Goal: Task Accomplishment & Management: Manage account settings

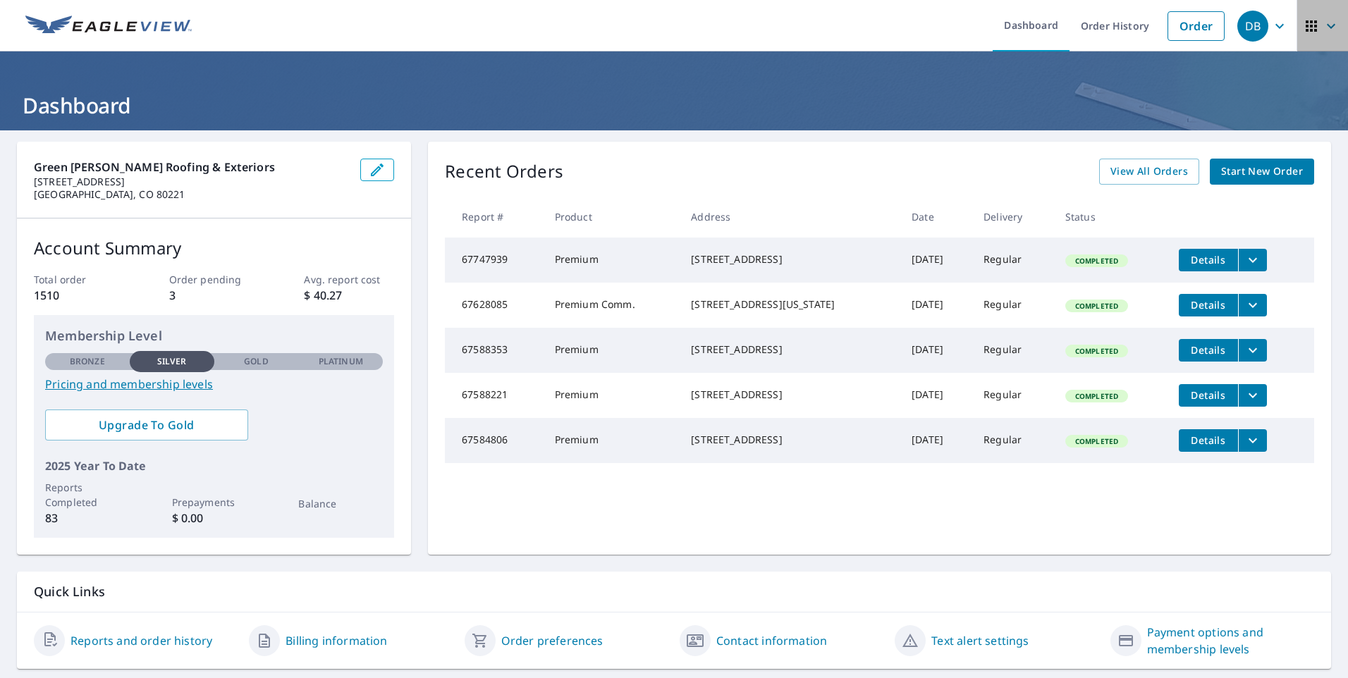
click at [1323, 34] on icon "button" at bounding box center [1331, 26] width 17 height 17
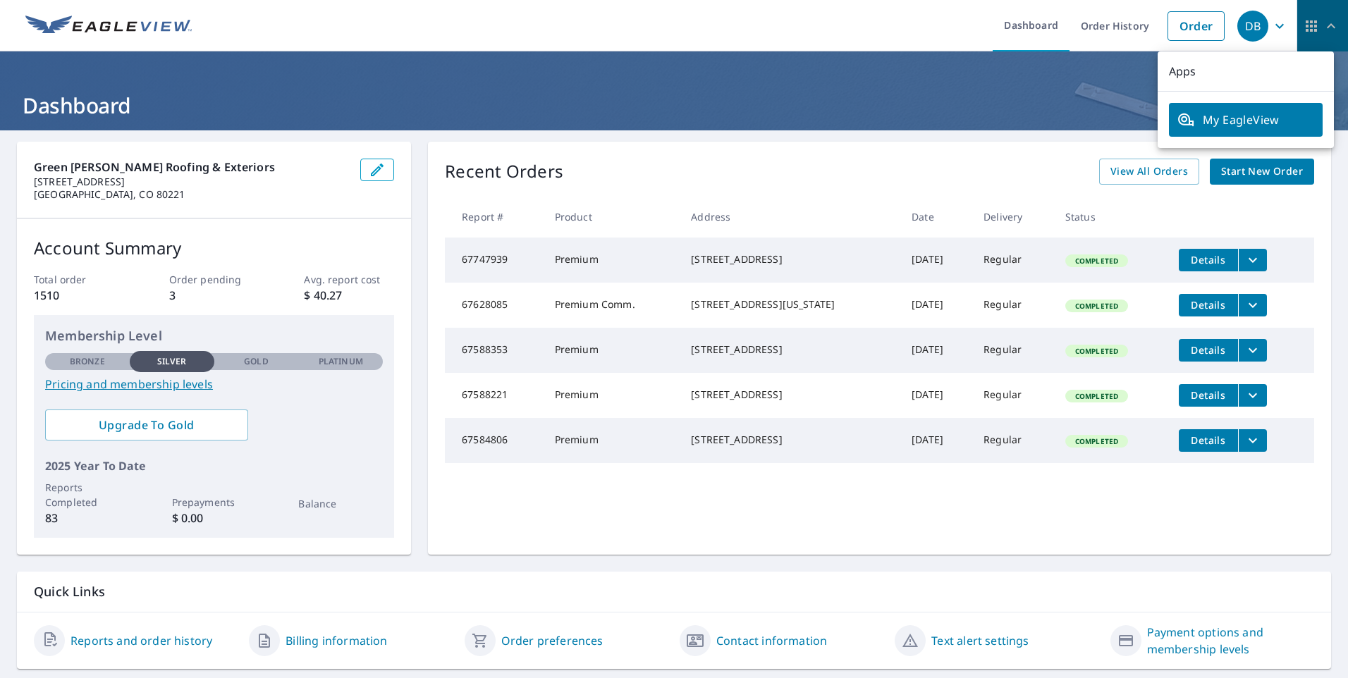
click at [1323, 34] on icon "button" at bounding box center [1331, 26] width 17 height 17
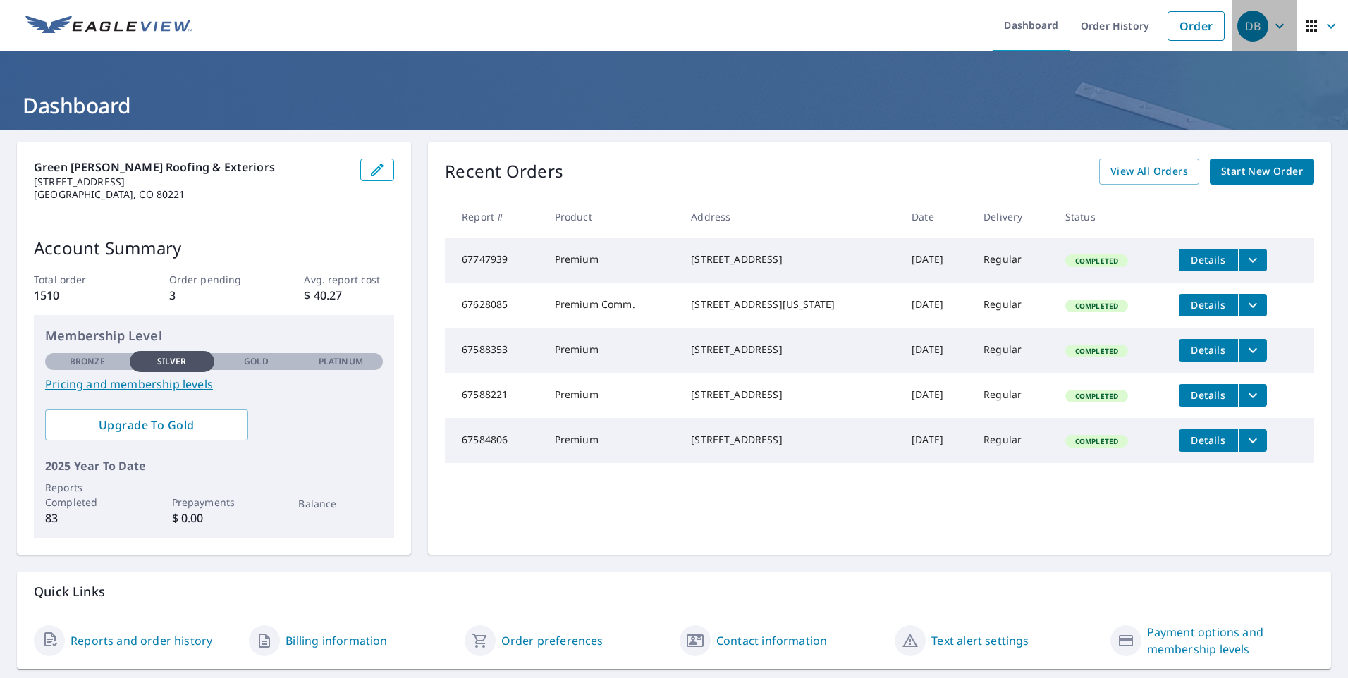
click at [1275, 28] on icon "button" at bounding box center [1280, 26] width 17 height 17
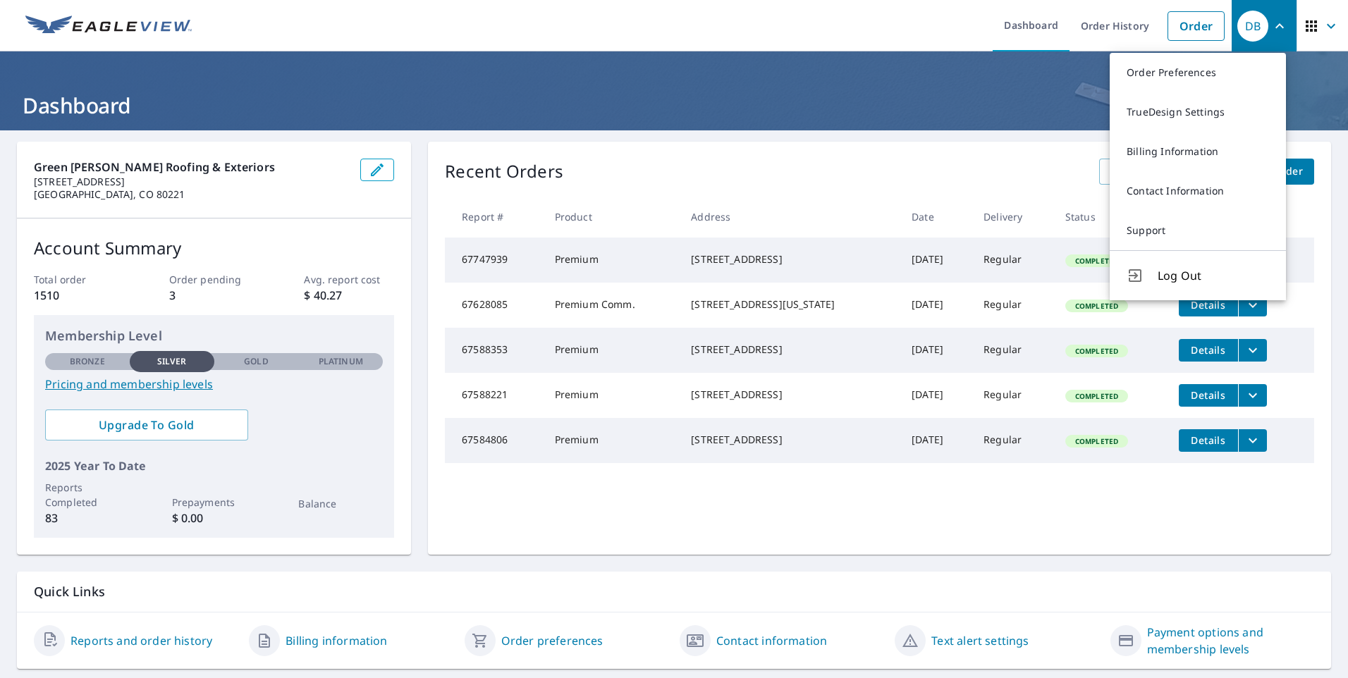
click at [1275, 28] on icon "button" at bounding box center [1280, 26] width 17 height 17
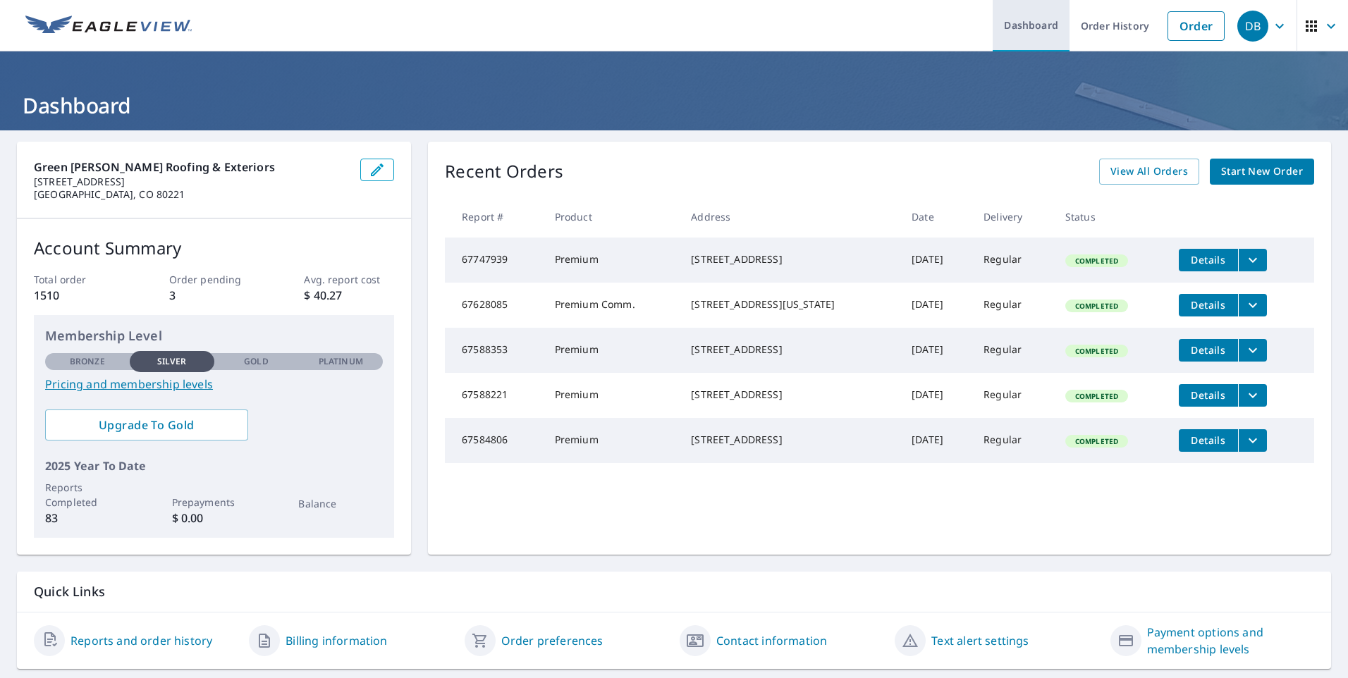
click at [1023, 33] on link "Dashboard" at bounding box center [1031, 25] width 77 height 51
click at [1023, 21] on link "Dashboard" at bounding box center [1031, 25] width 77 height 51
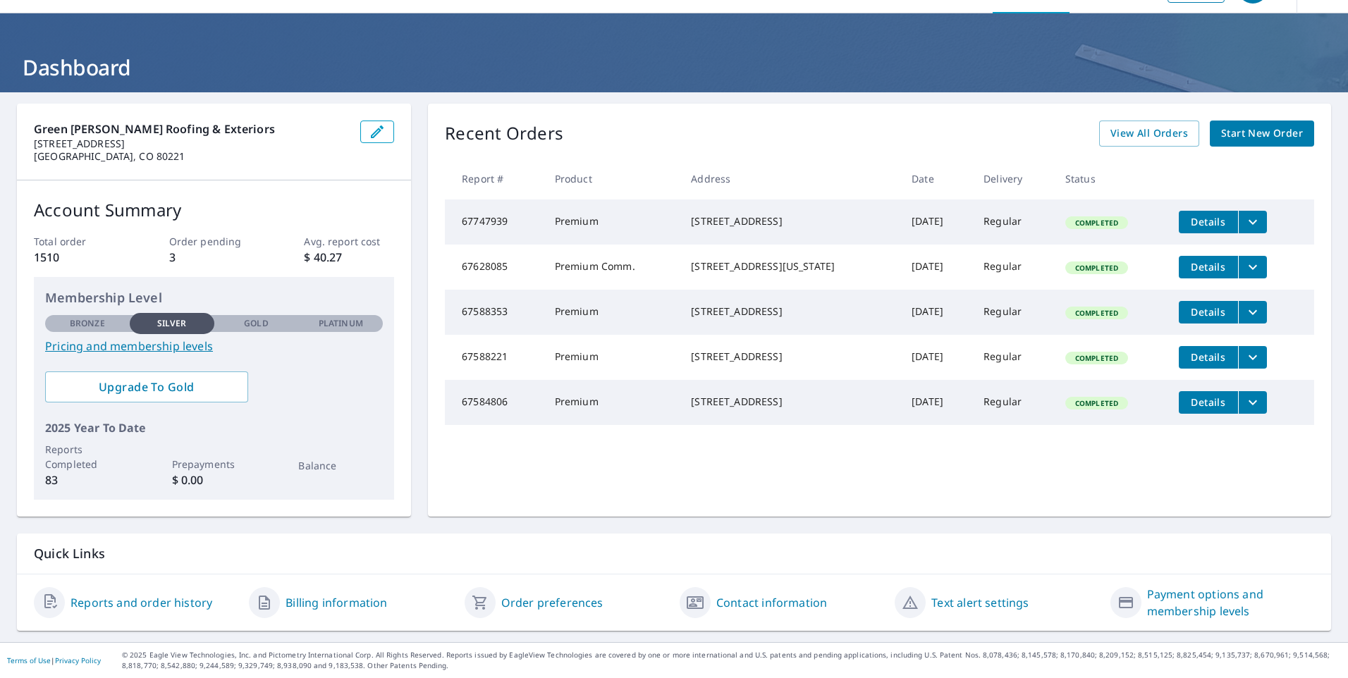
click at [519, 607] on link "Order preferences" at bounding box center [552, 603] width 102 height 17
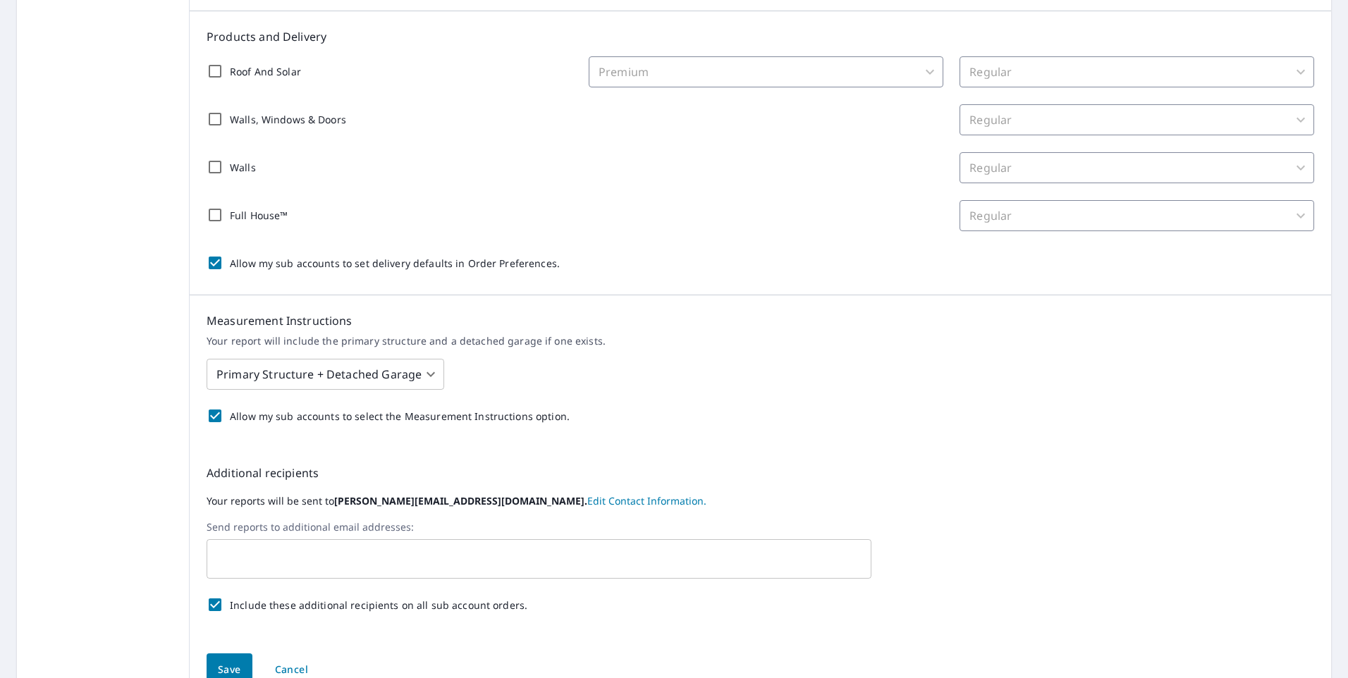
scroll to position [353, 0]
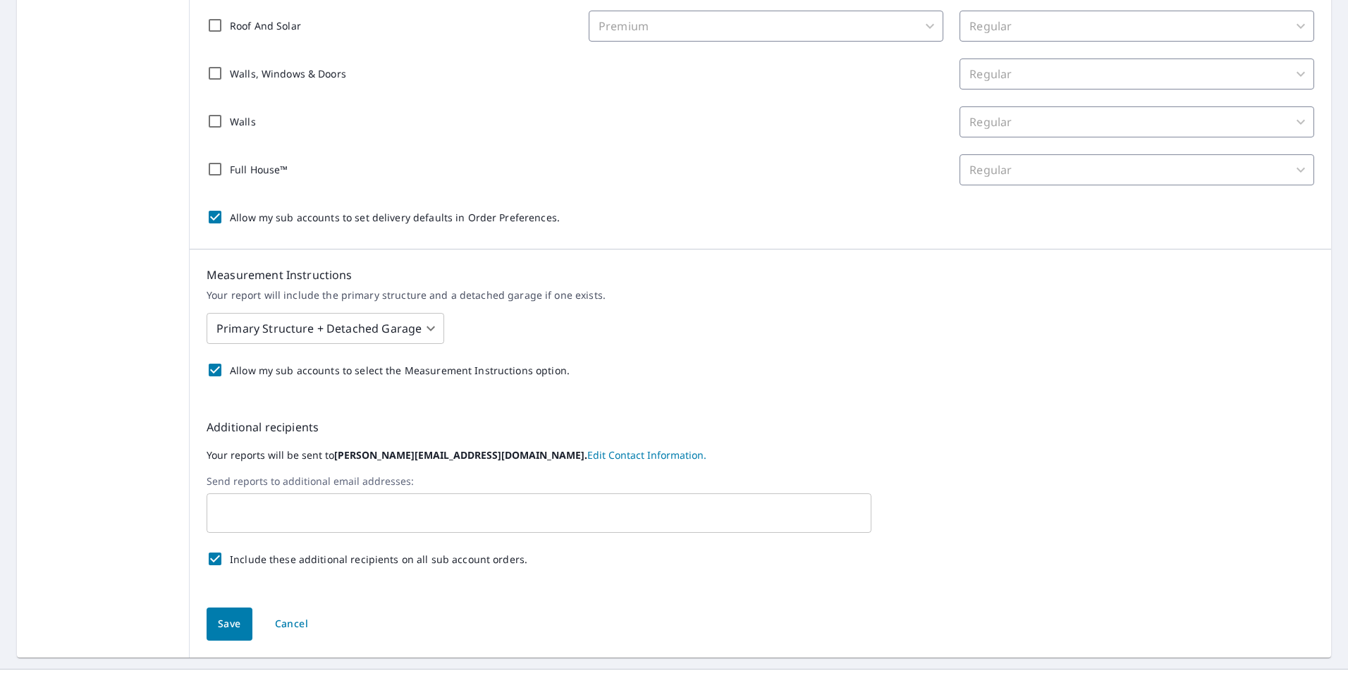
click at [331, 498] on div "​" at bounding box center [539, 513] width 665 height 39
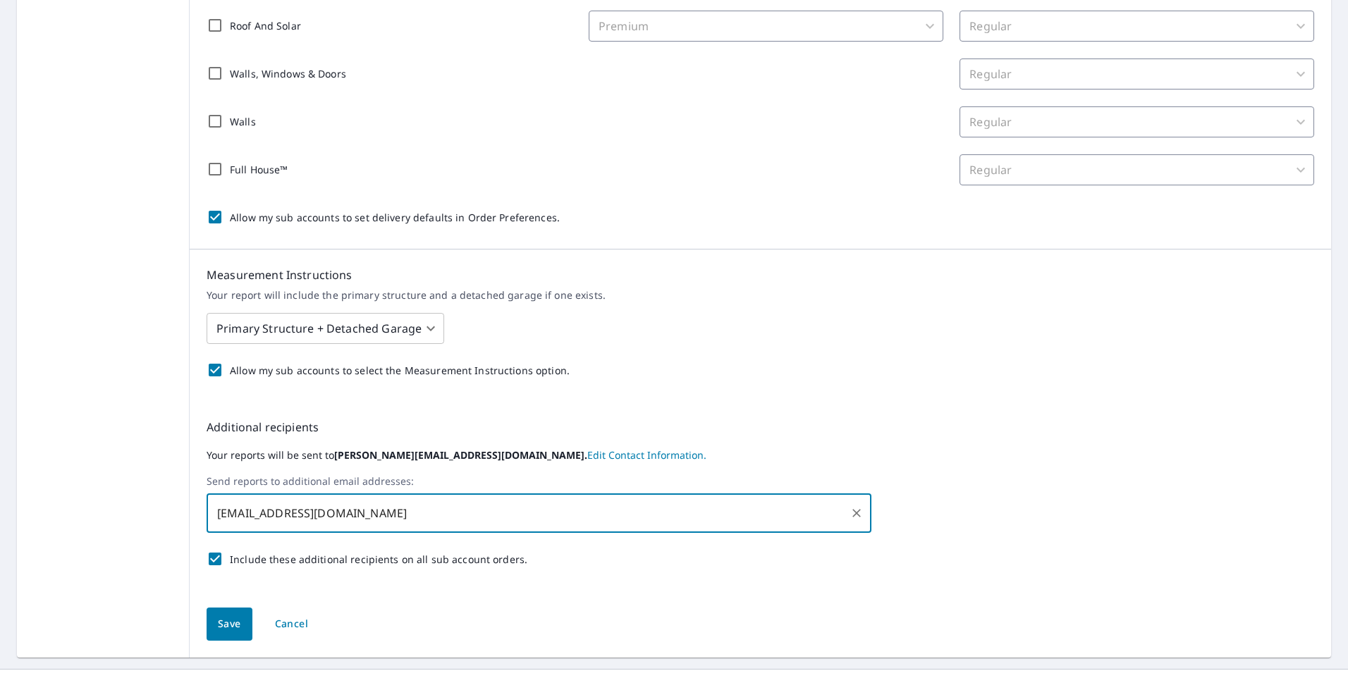
click at [219, 513] on input "Support@greengableroofing.com" at bounding box center [528, 513] width 631 height 27
click at [424, 518] on input "support@greengableroofing.com" at bounding box center [528, 513] width 631 height 27
type input "support@greengableroofing.com"
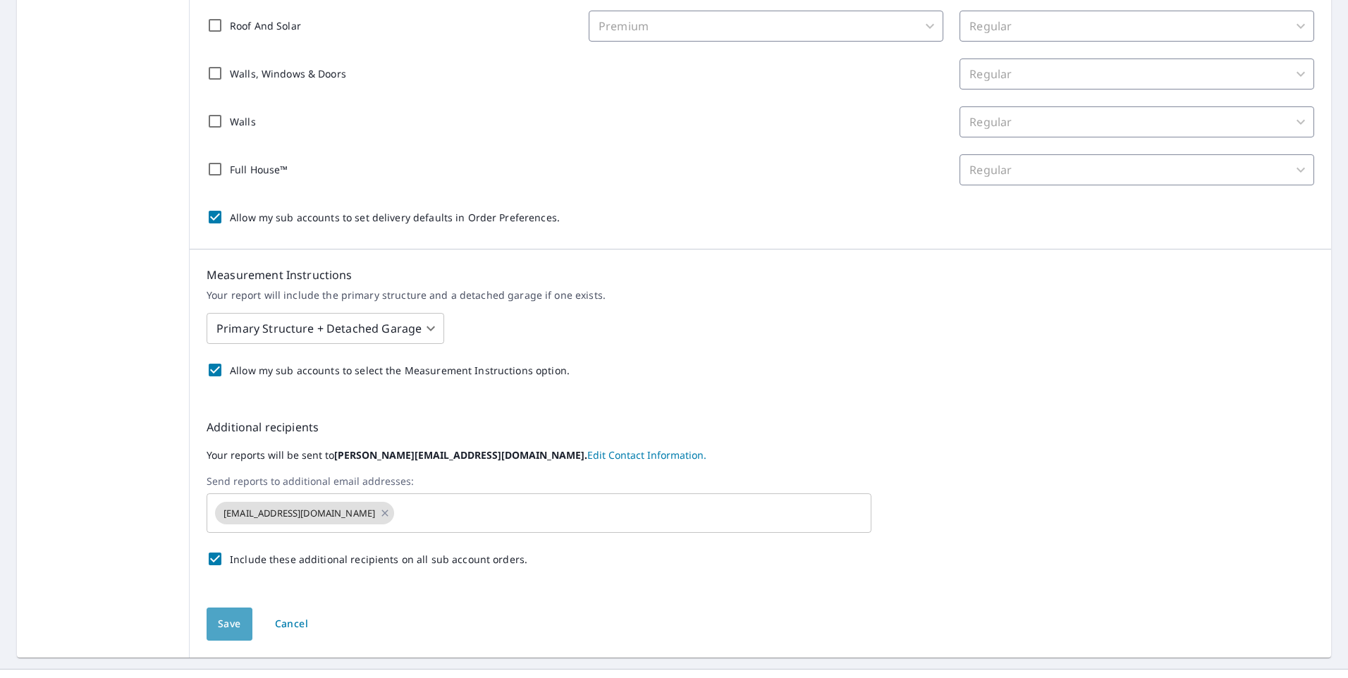
click at [226, 626] on span "Save" at bounding box center [229, 625] width 23 height 18
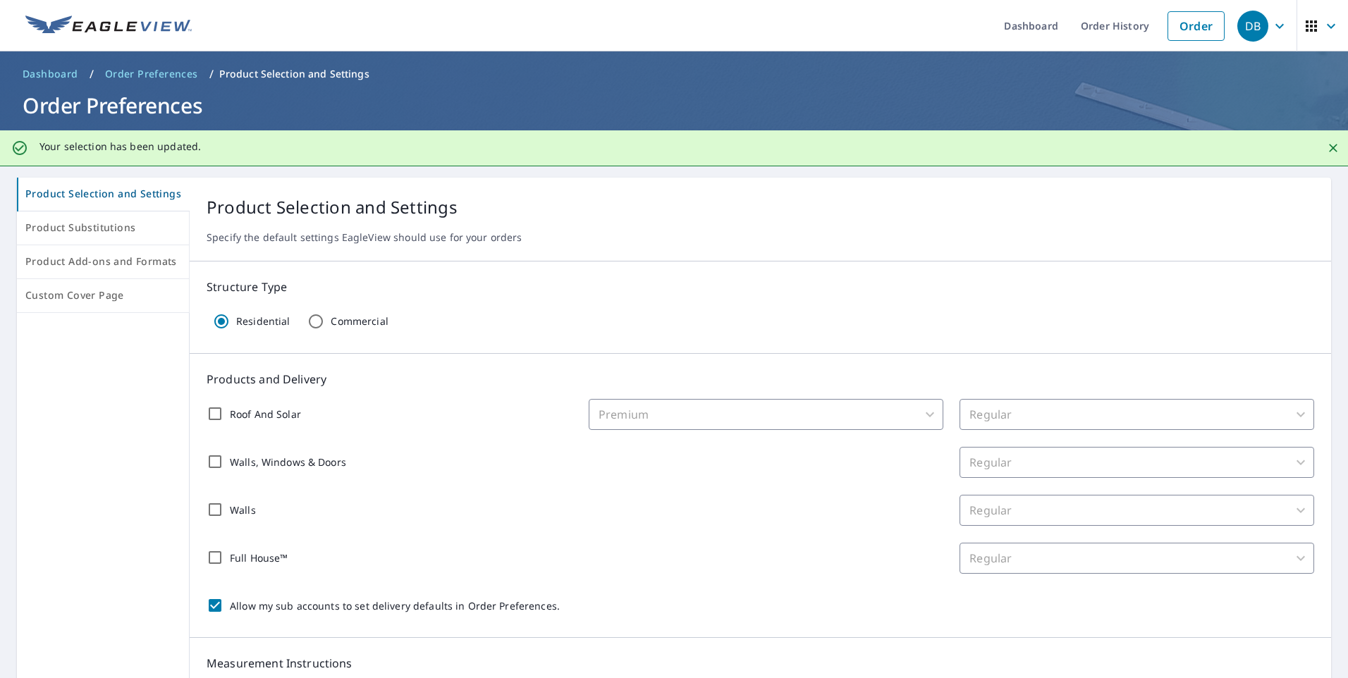
click at [1327, 147] on icon "Close" at bounding box center [1334, 148] width 14 height 14
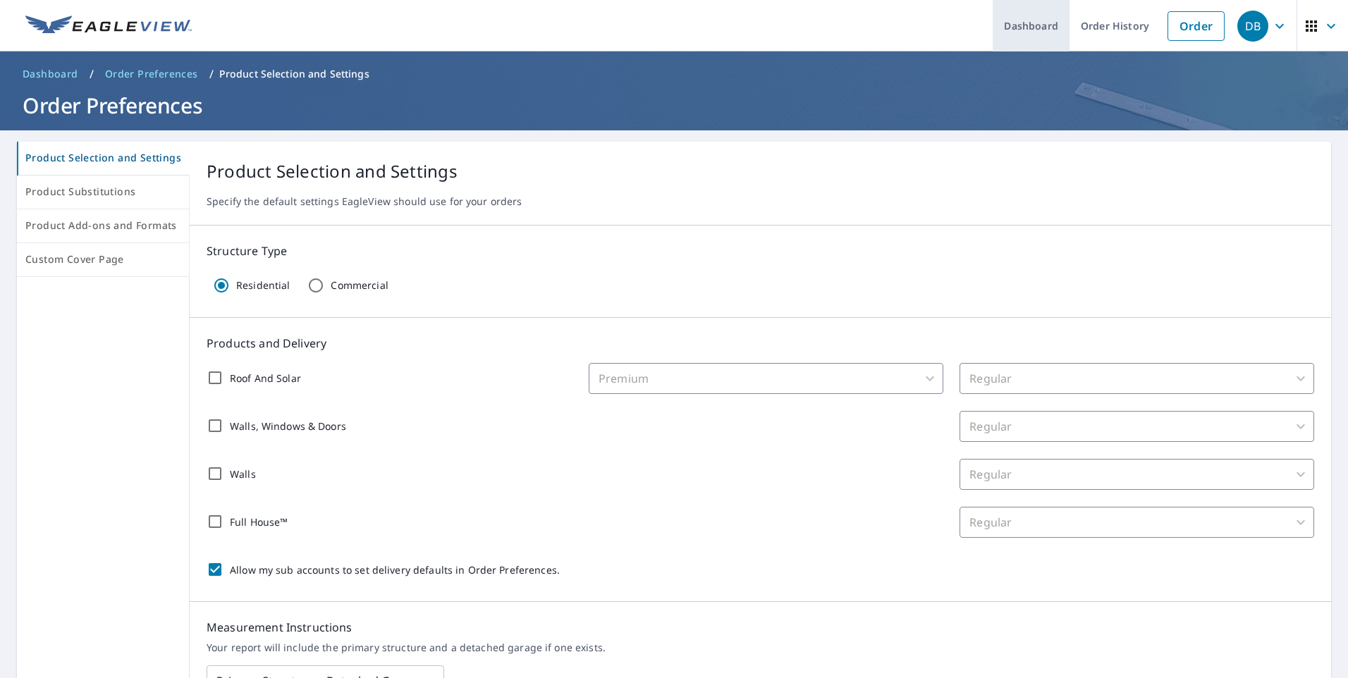
click at [1049, 24] on link "Dashboard" at bounding box center [1031, 25] width 77 height 51
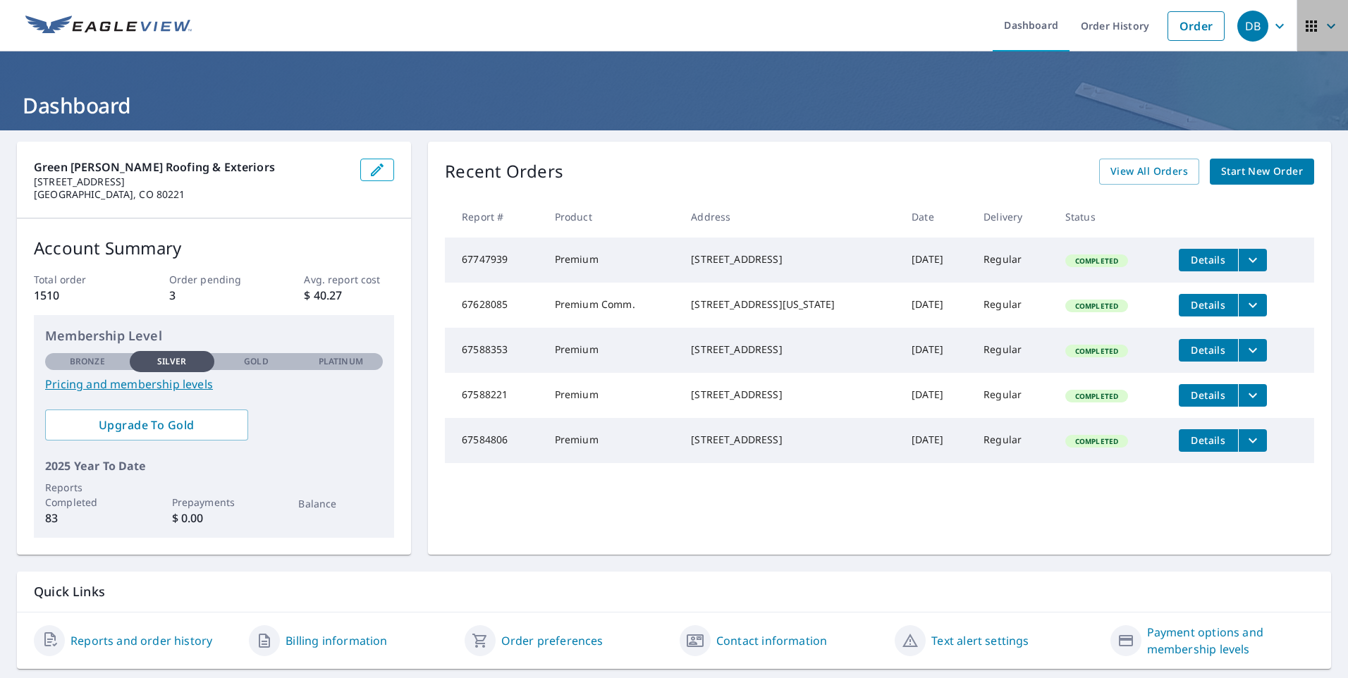
click at [1323, 32] on icon "button" at bounding box center [1331, 26] width 17 height 17
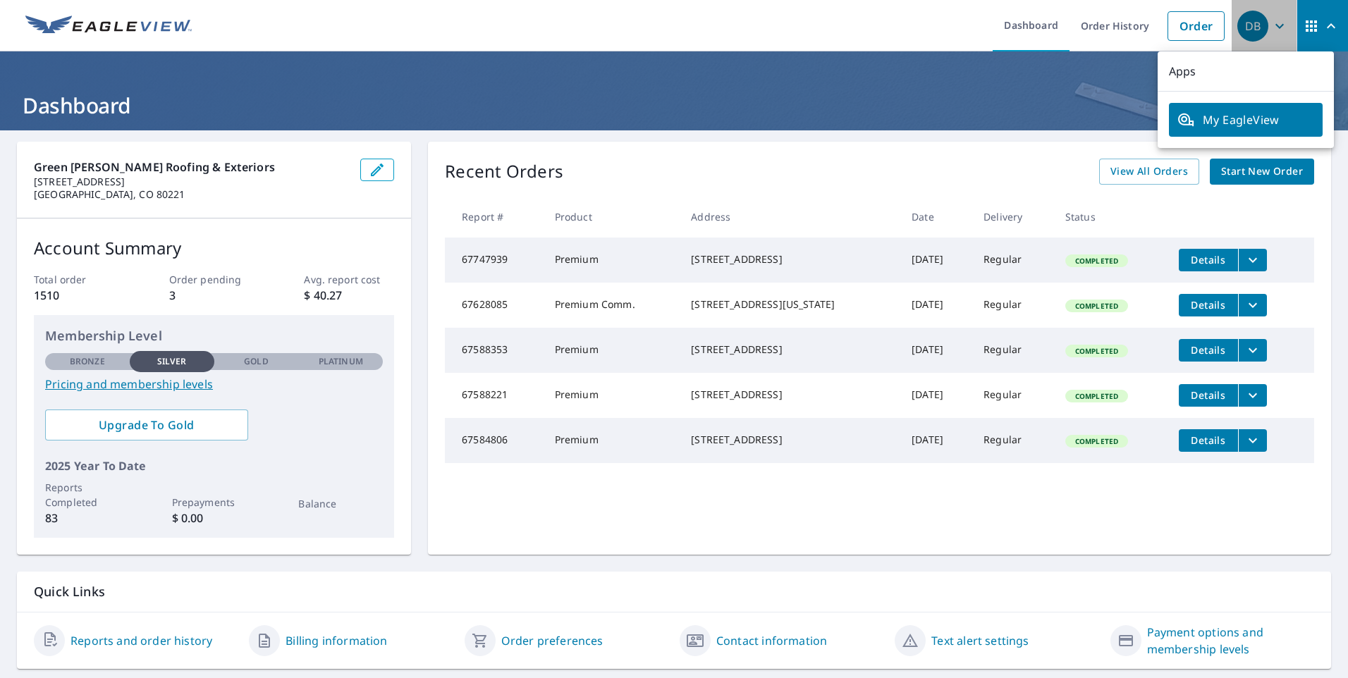
click at [1272, 28] on icon "button" at bounding box center [1280, 26] width 17 height 17
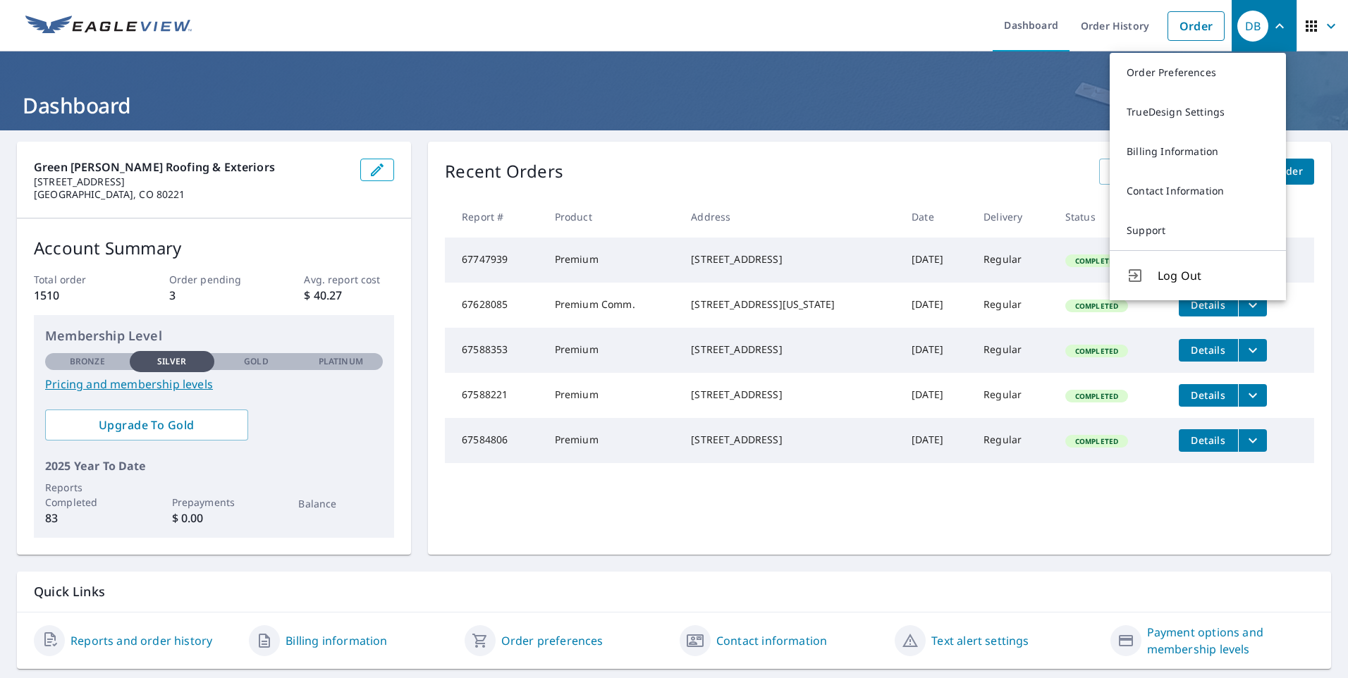
click at [947, 28] on ul "Dashboard Order History Order" at bounding box center [716, 25] width 1032 height 51
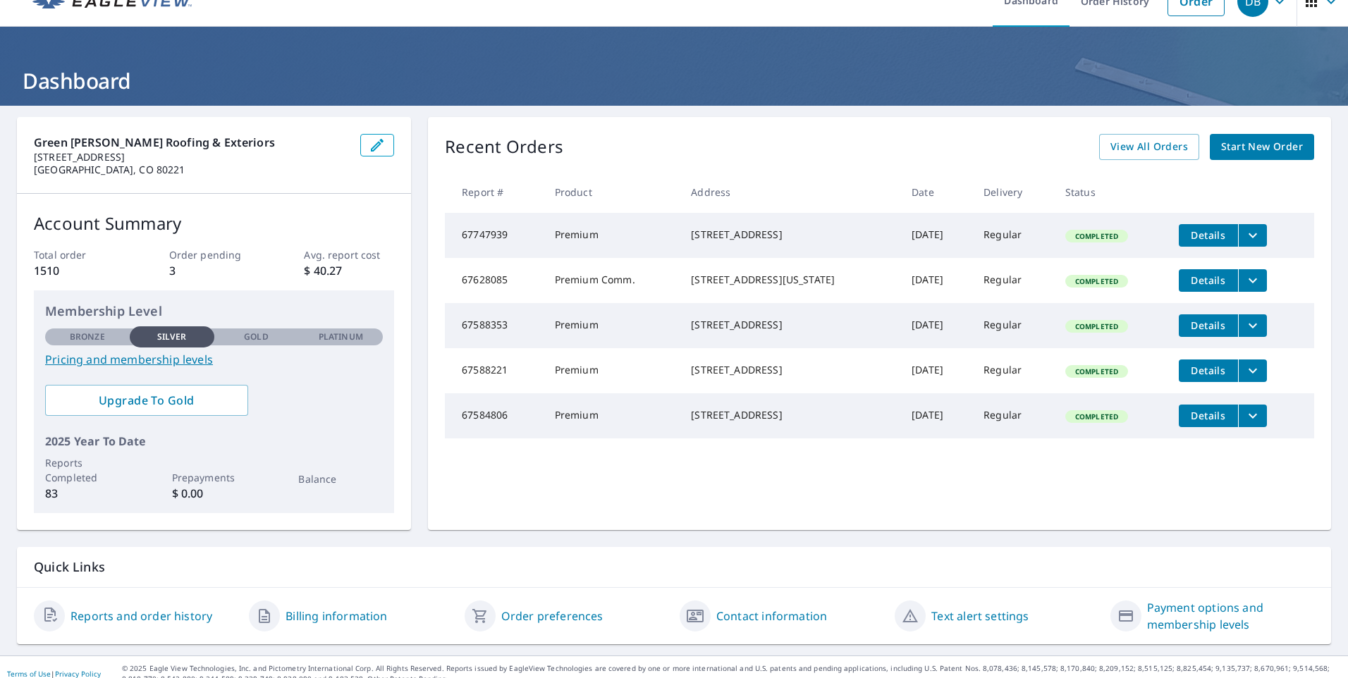
scroll to position [38, 0]
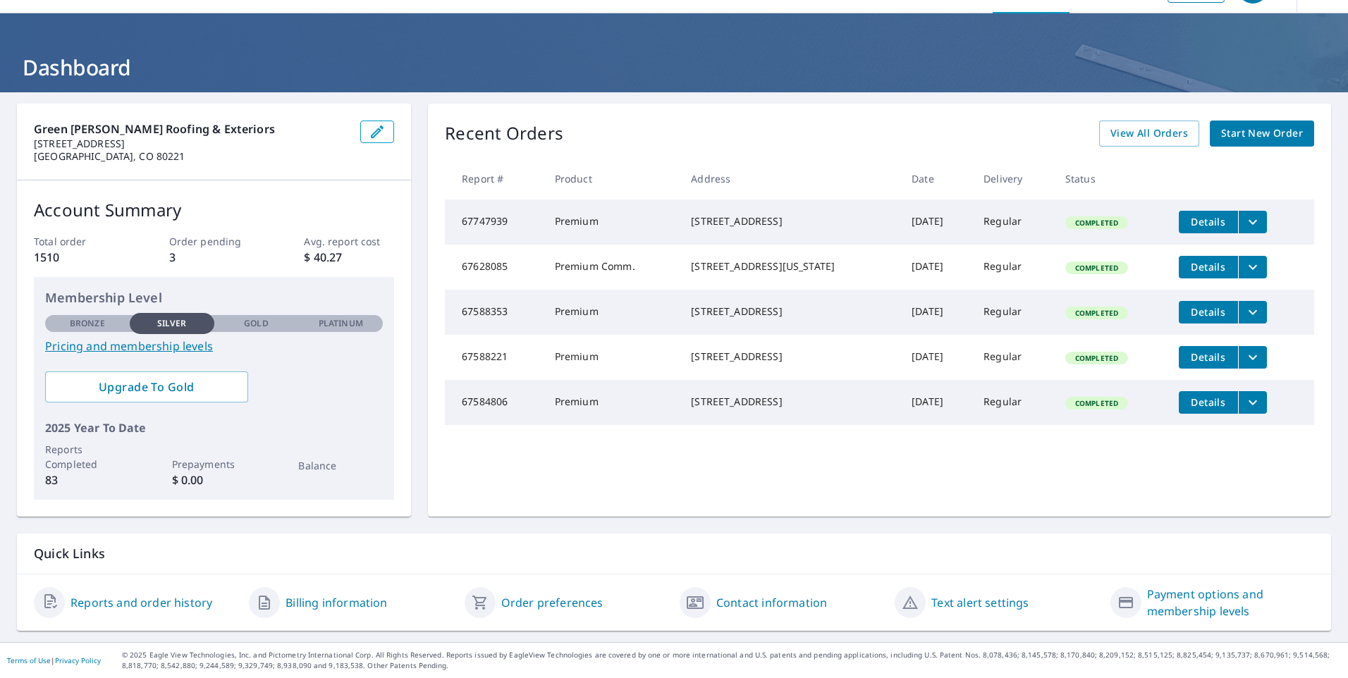
click at [733, 601] on link "Contact information" at bounding box center [772, 603] width 111 height 17
click at [504, 604] on link "Order preferences" at bounding box center [552, 603] width 102 height 17
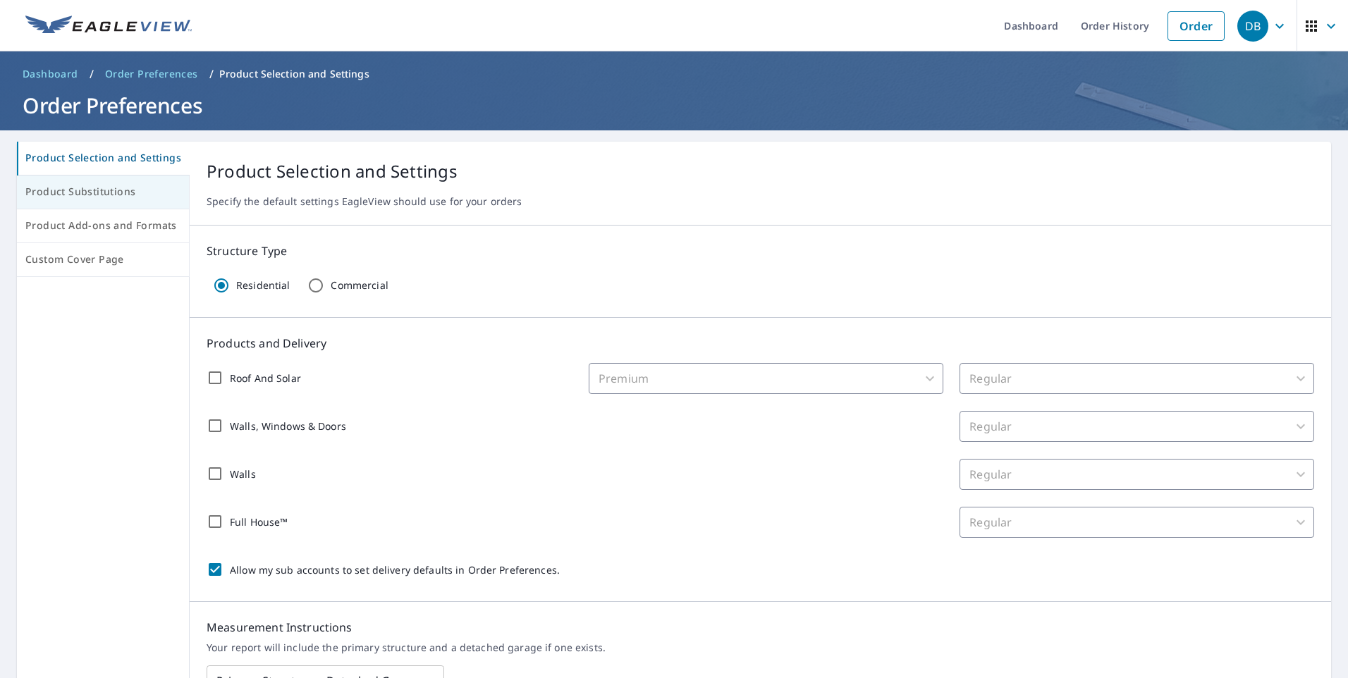
click at [53, 190] on span "Product Substitutions" at bounding box center [102, 192] width 155 height 18
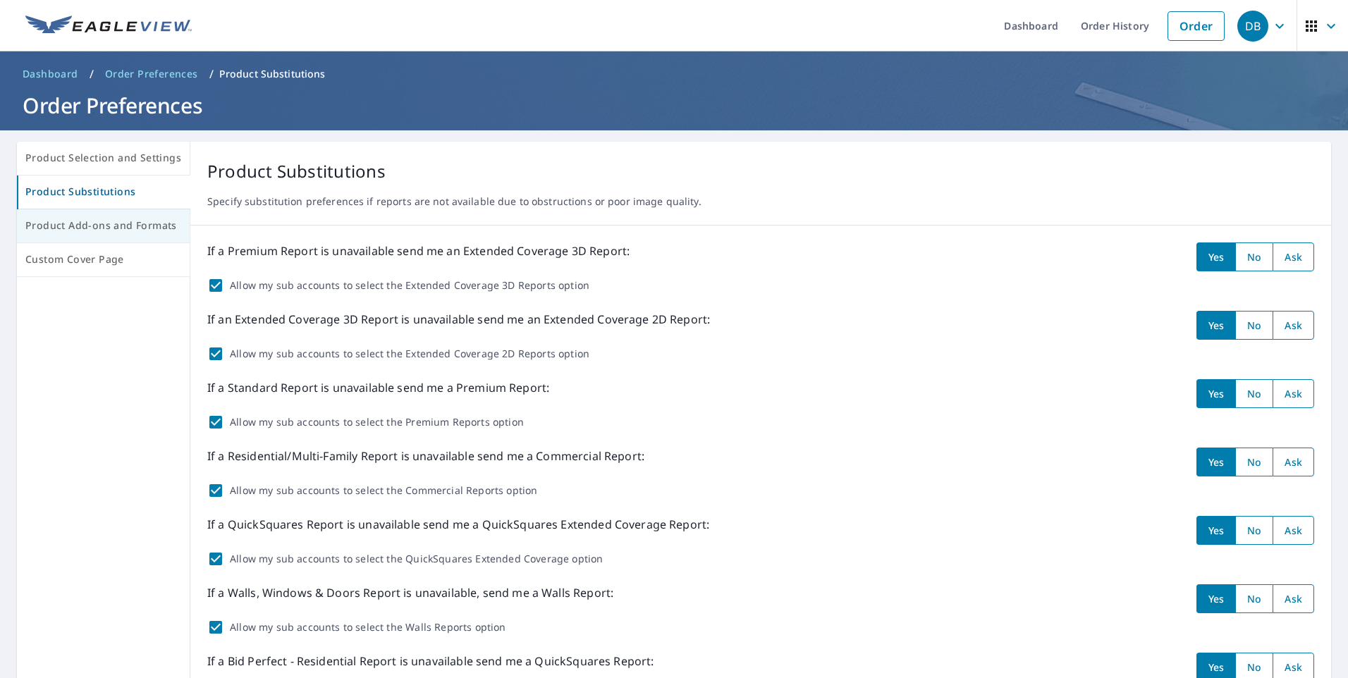
click at [74, 221] on span "Product Add-ons and Formats" at bounding box center [103, 226] width 156 height 18
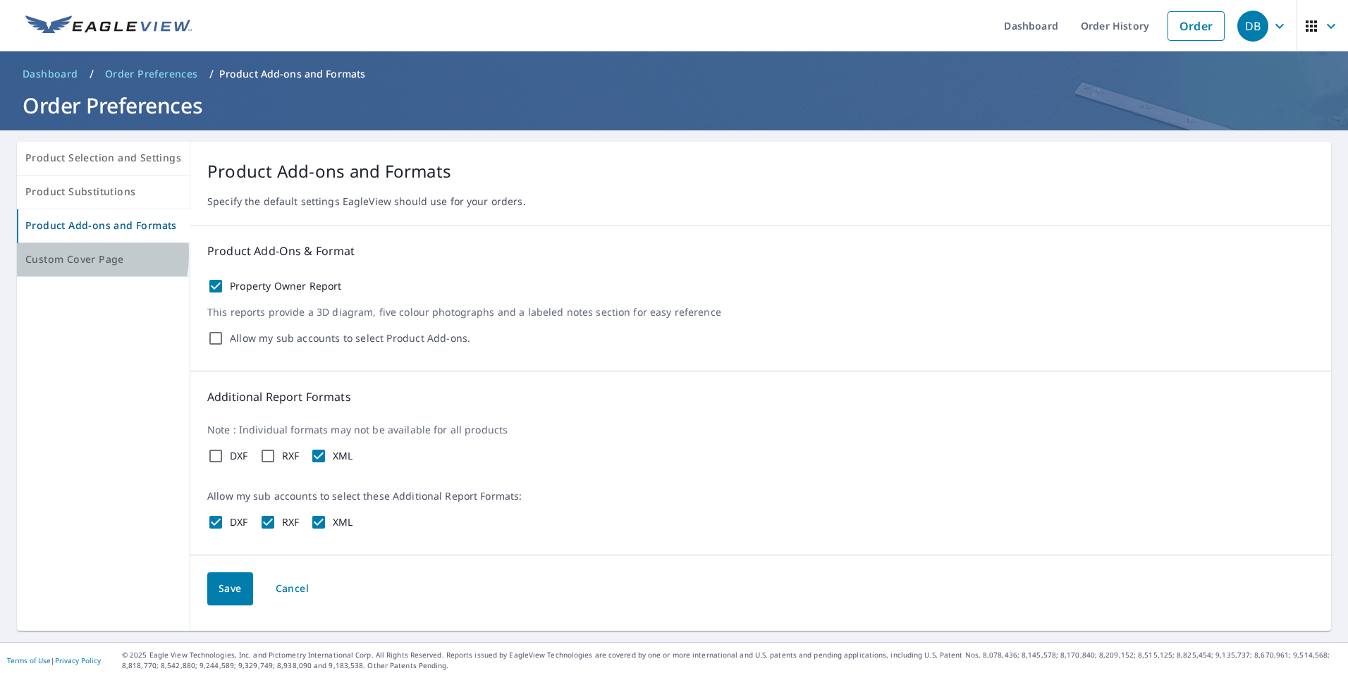
click at [51, 254] on span "Custom Cover Page" at bounding box center [103, 260] width 156 height 18
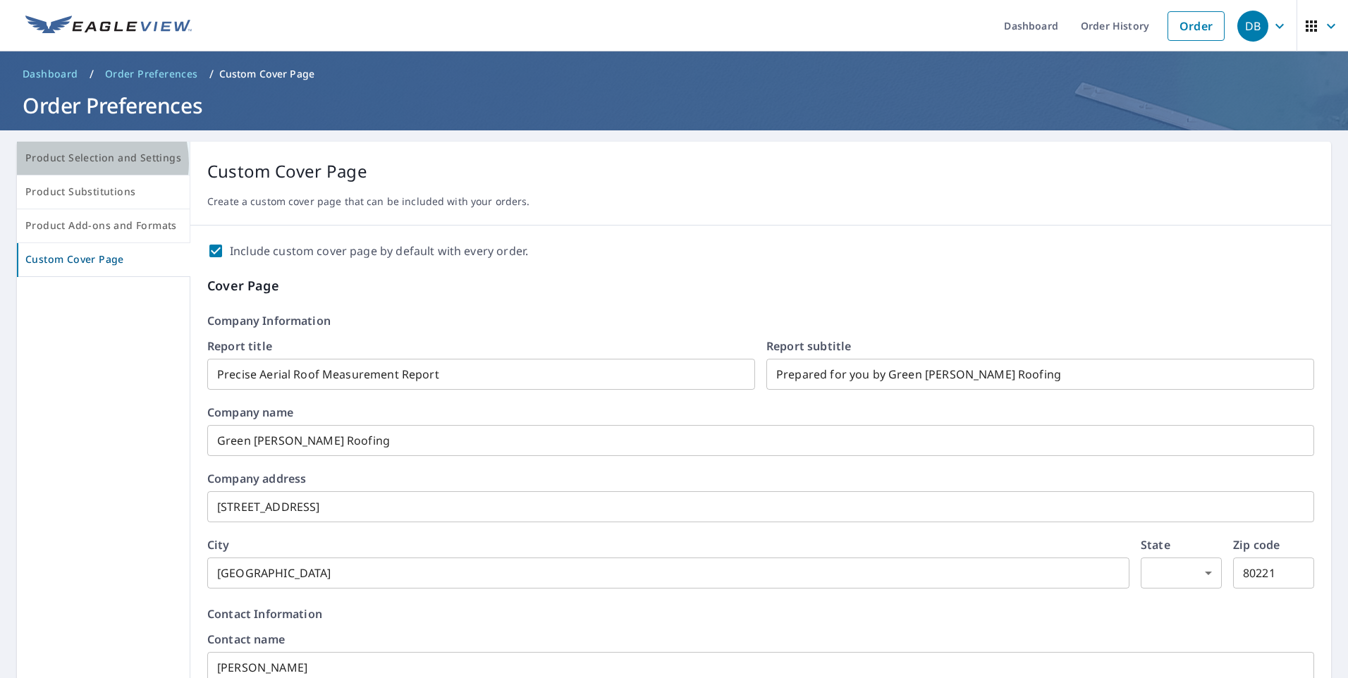
click at [84, 163] on span "Product Selection and Settings" at bounding box center [103, 159] width 156 height 18
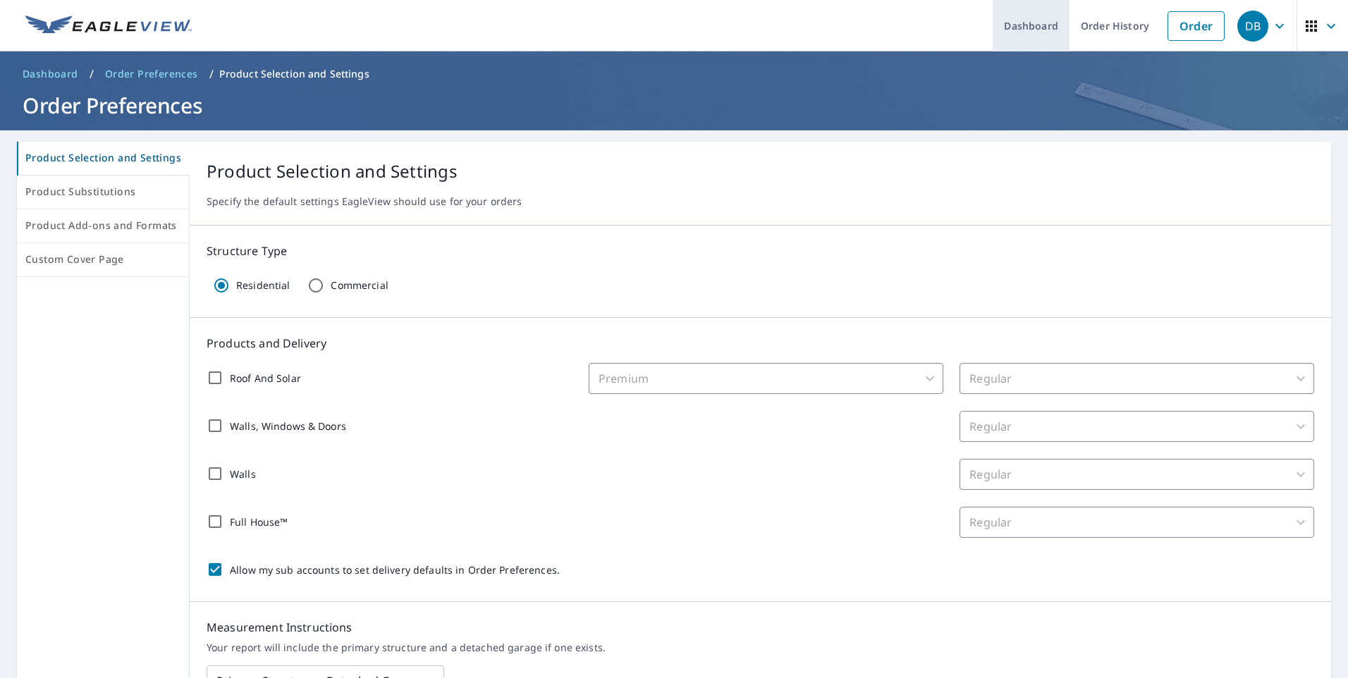
click at [1029, 27] on link "Dashboard" at bounding box center [1031, 25] width 77 height 51
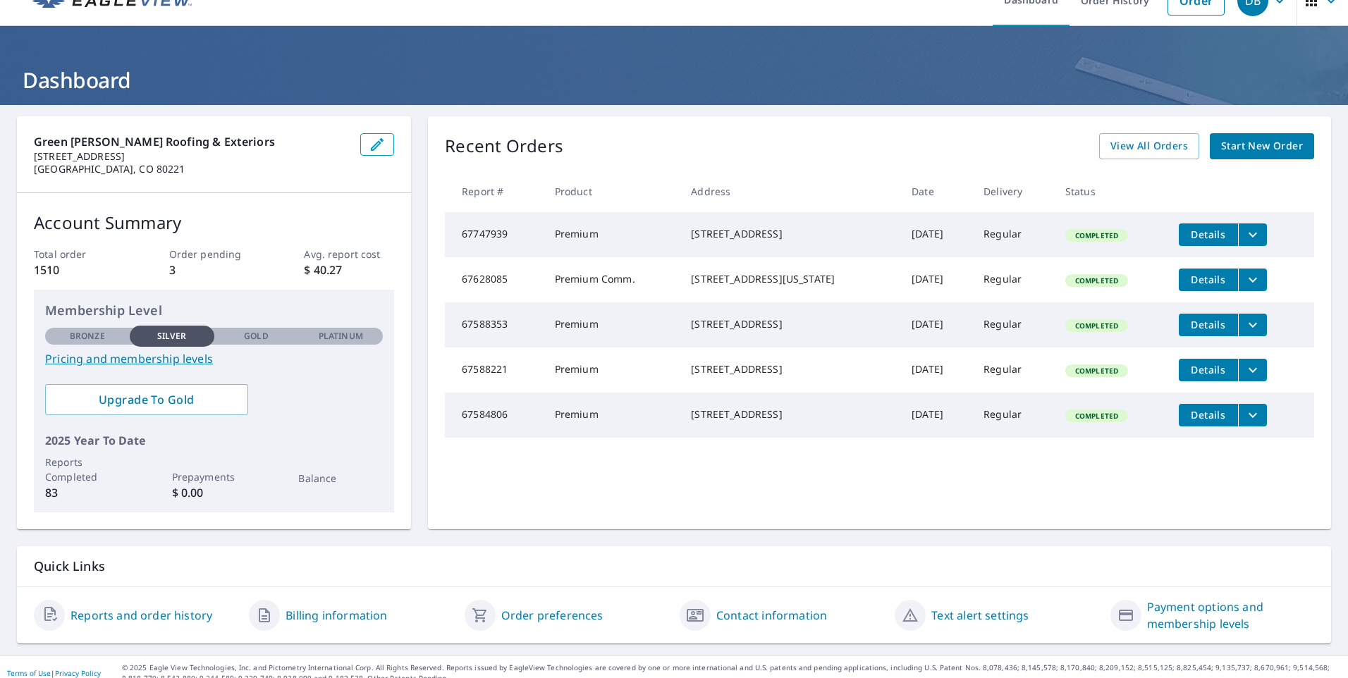
scroll to position [38, 0]
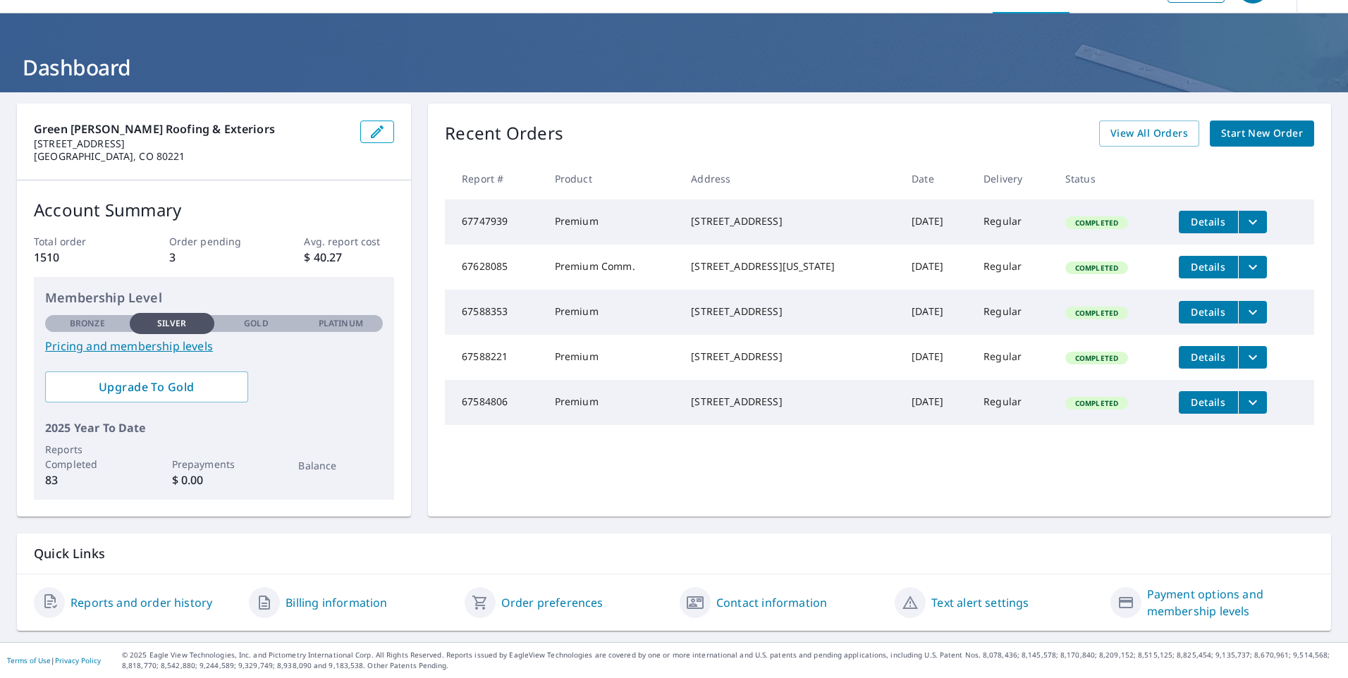
click at [1197, 612] on link "Payment options and membership levels" at bounding box center [1230, 603] width 167 height 34
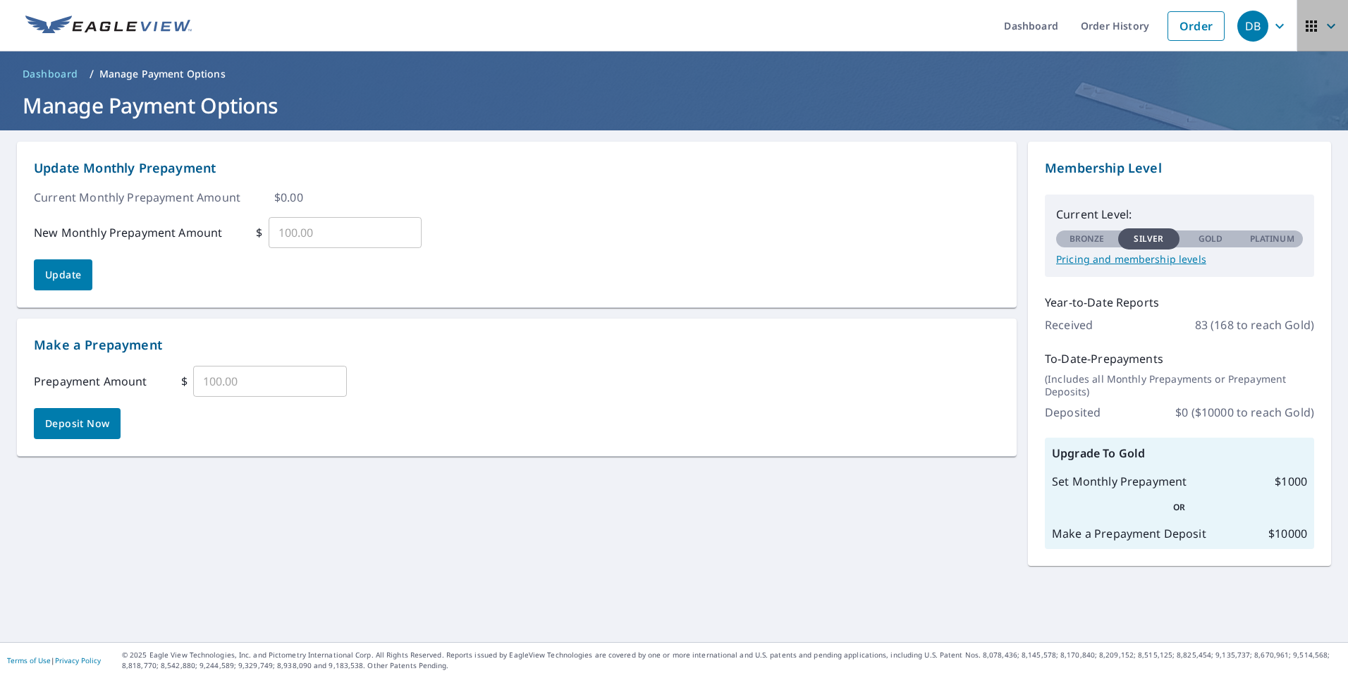
click at [1323, 30] on icon "button" at bounding box center [1331, 26] width 17 height 17
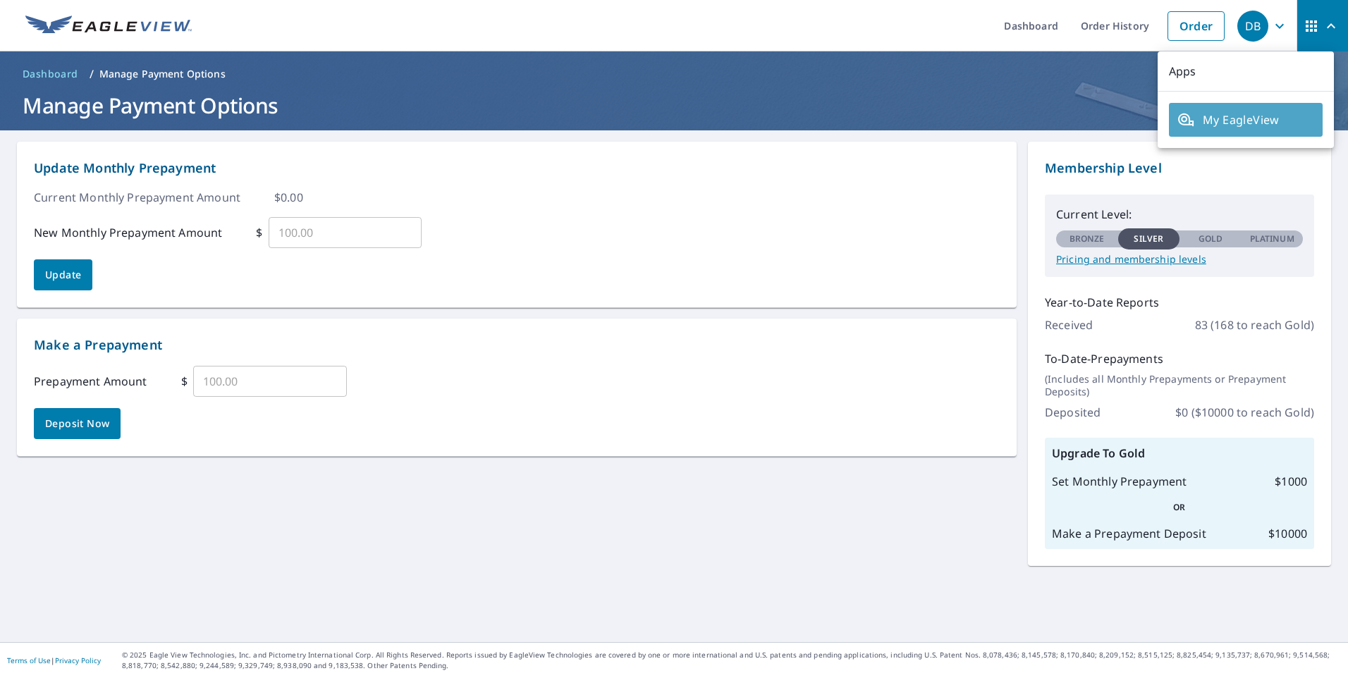
click at [1264, 124] on span "My EagleView" at bounding box center [1246, 119] width 137 height 17
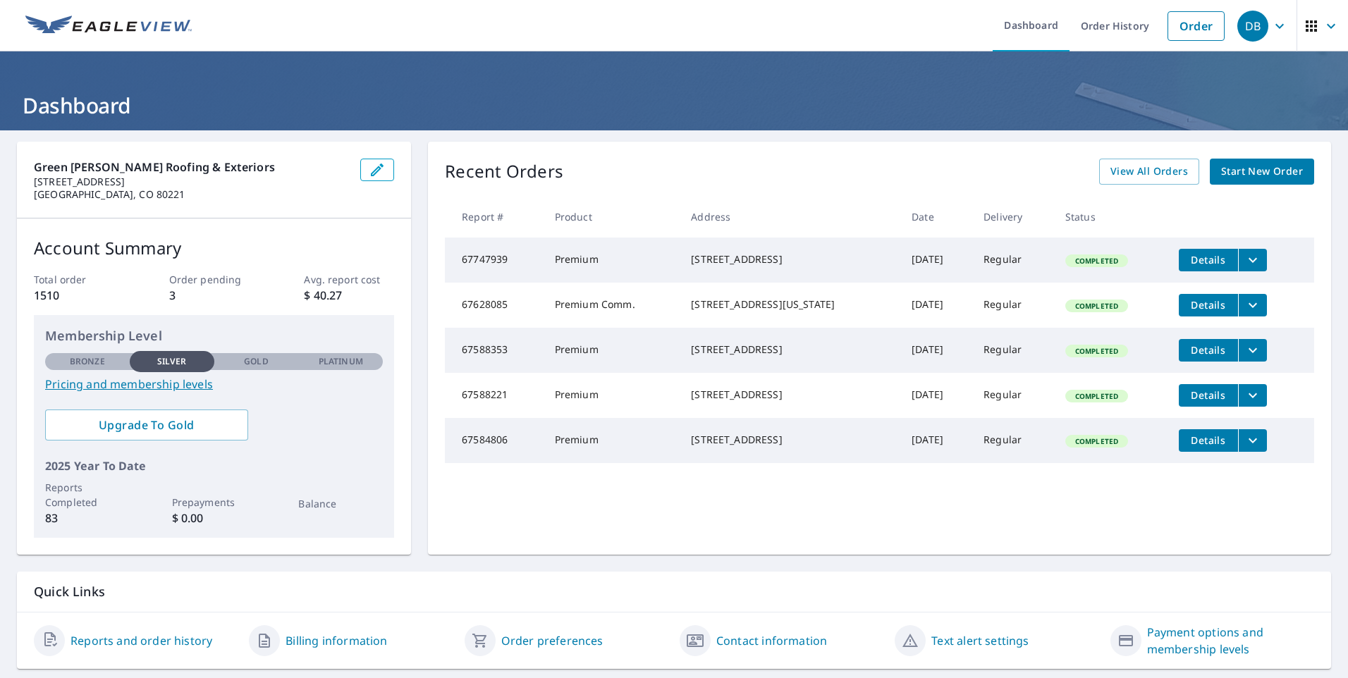
click at [377, 175] on icon "button" at bounding box center [377, 170] width 17 height 17
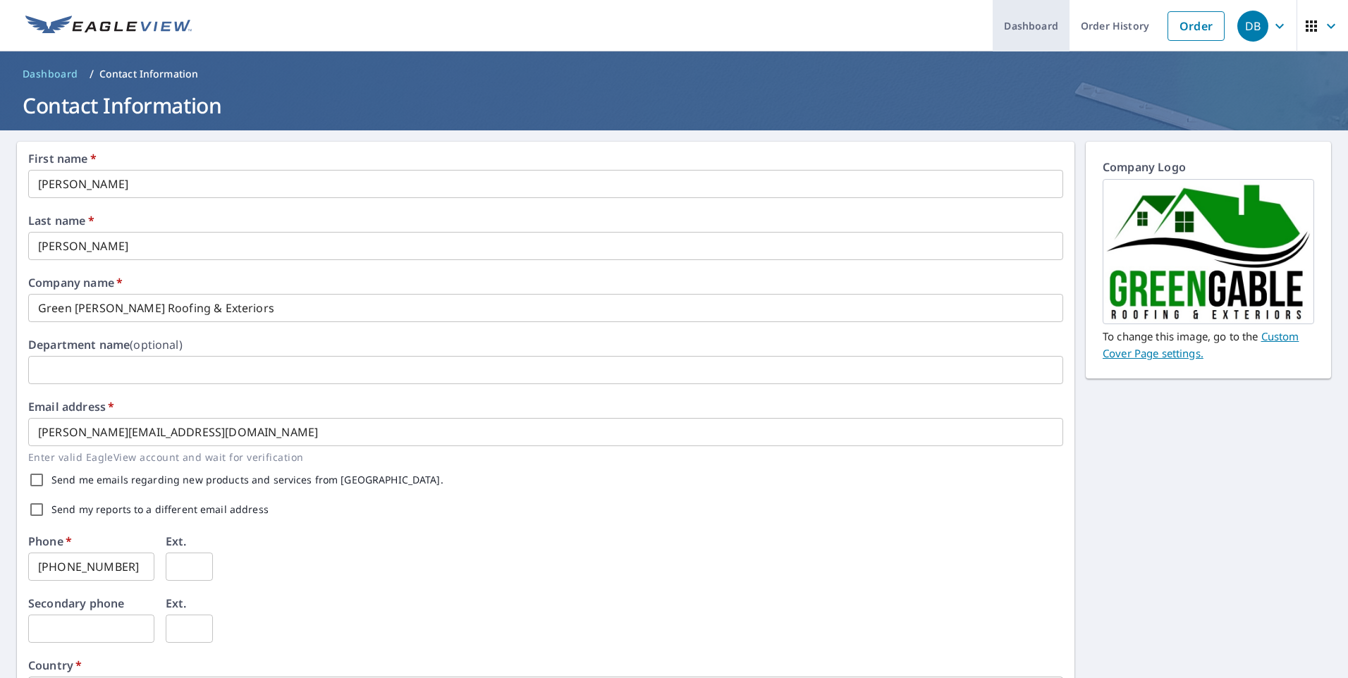
click at [1026, 25] on link "Dashboard" at bounding box center [1031, 25] width 77 height 51
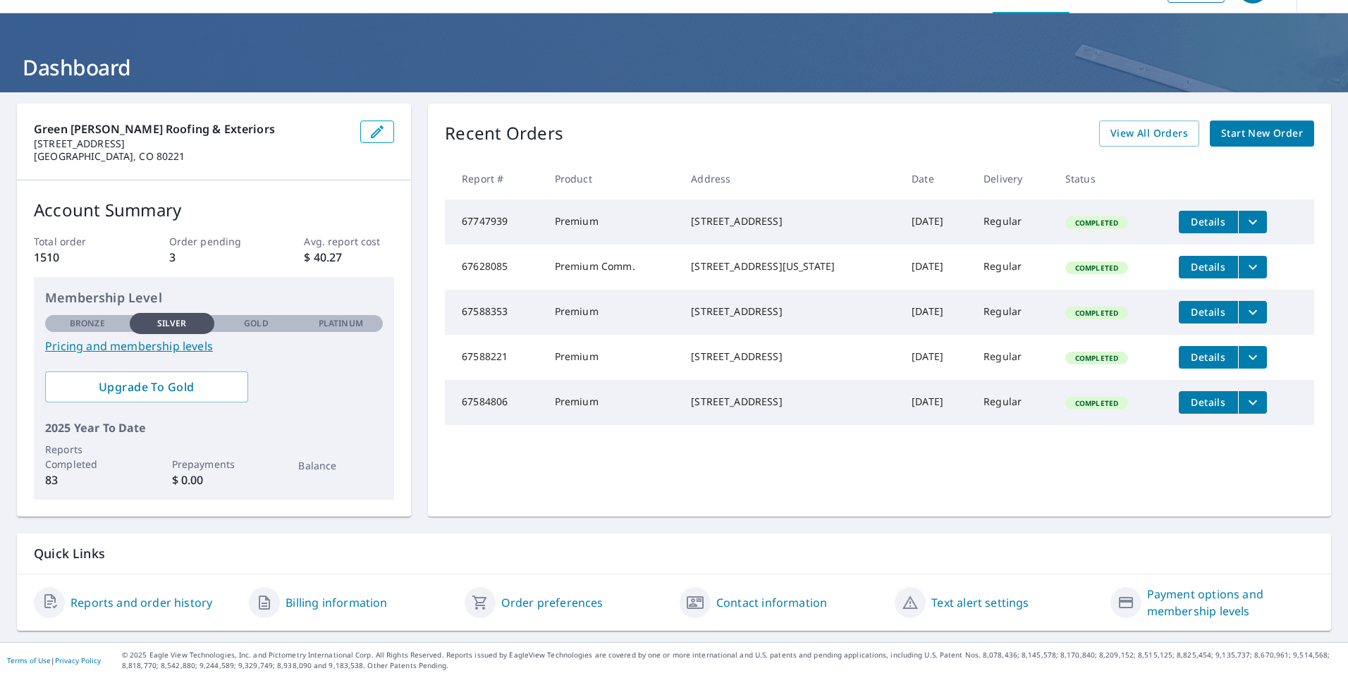
scroll to position [38, 0]
click at [31, 663] on link "Terms of Use" at bounding box center [29, 661] width 44 height 10
click at [364, 134] on button "button" at bounding box center [377, 132] width 34 height 23
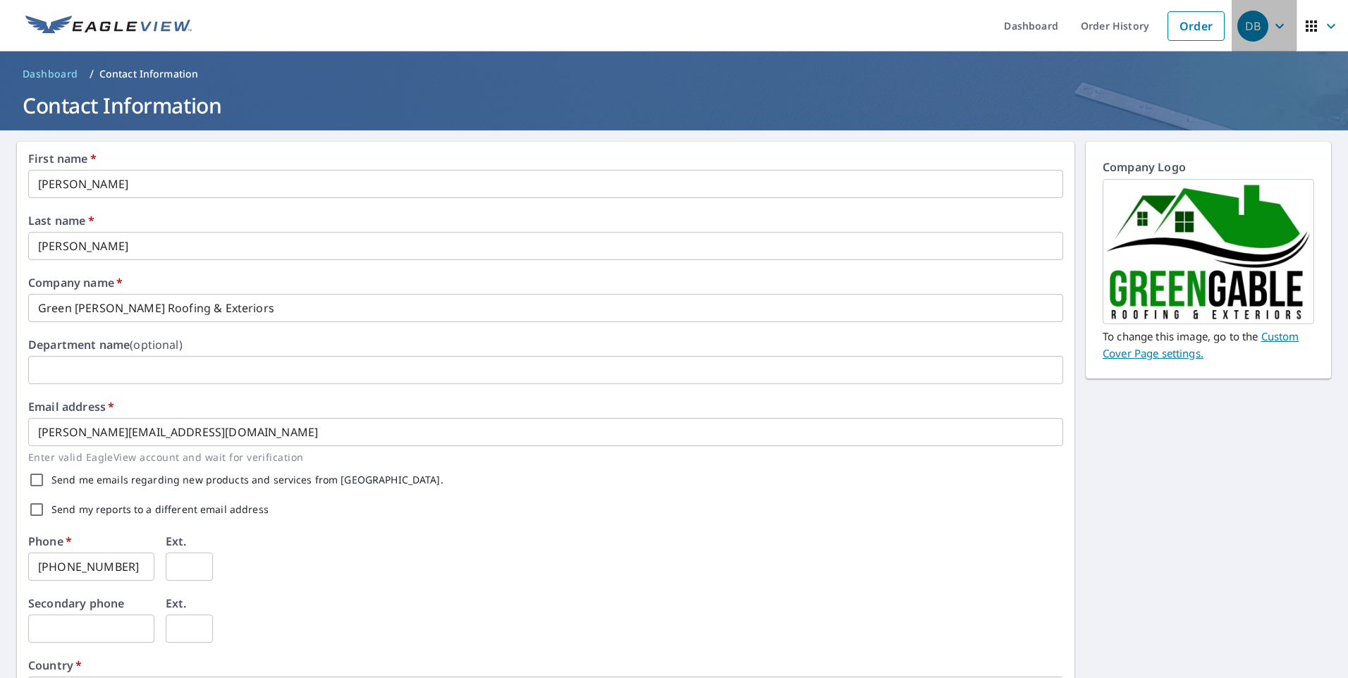
click at [1255, 25] on div "DB" at bounding box center [1253, 26] width 31 height 31
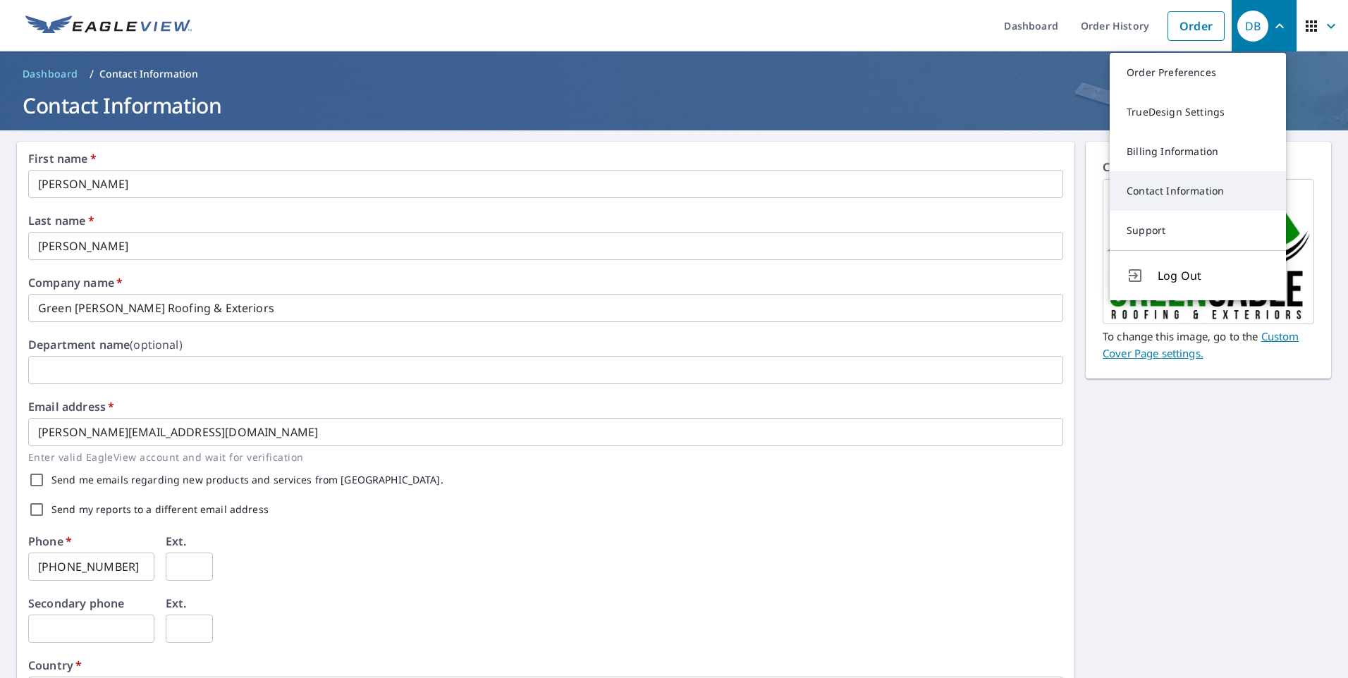
click at [1159, 191] on link "Contact Information" at bounding box center [1198, 190] width 176 height 39
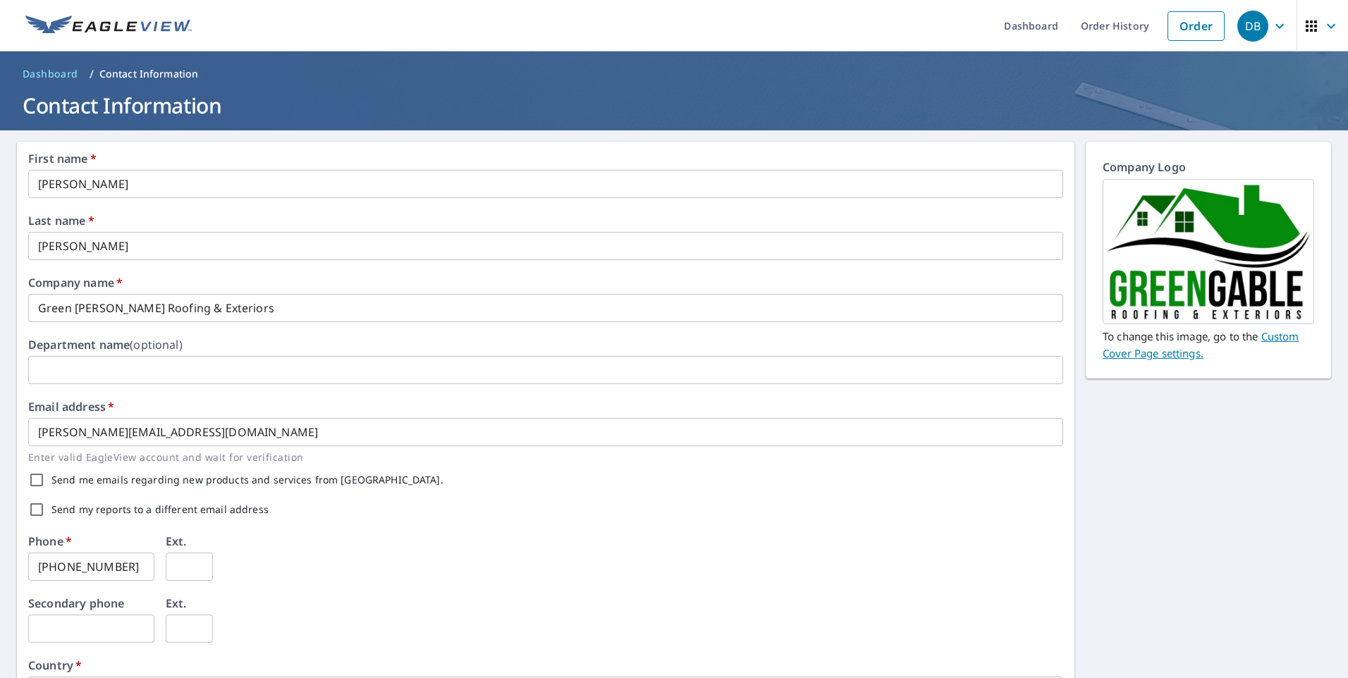
click at [1243, 32] on div "DB" at bounding box center [1253, 26] width 31 height 31
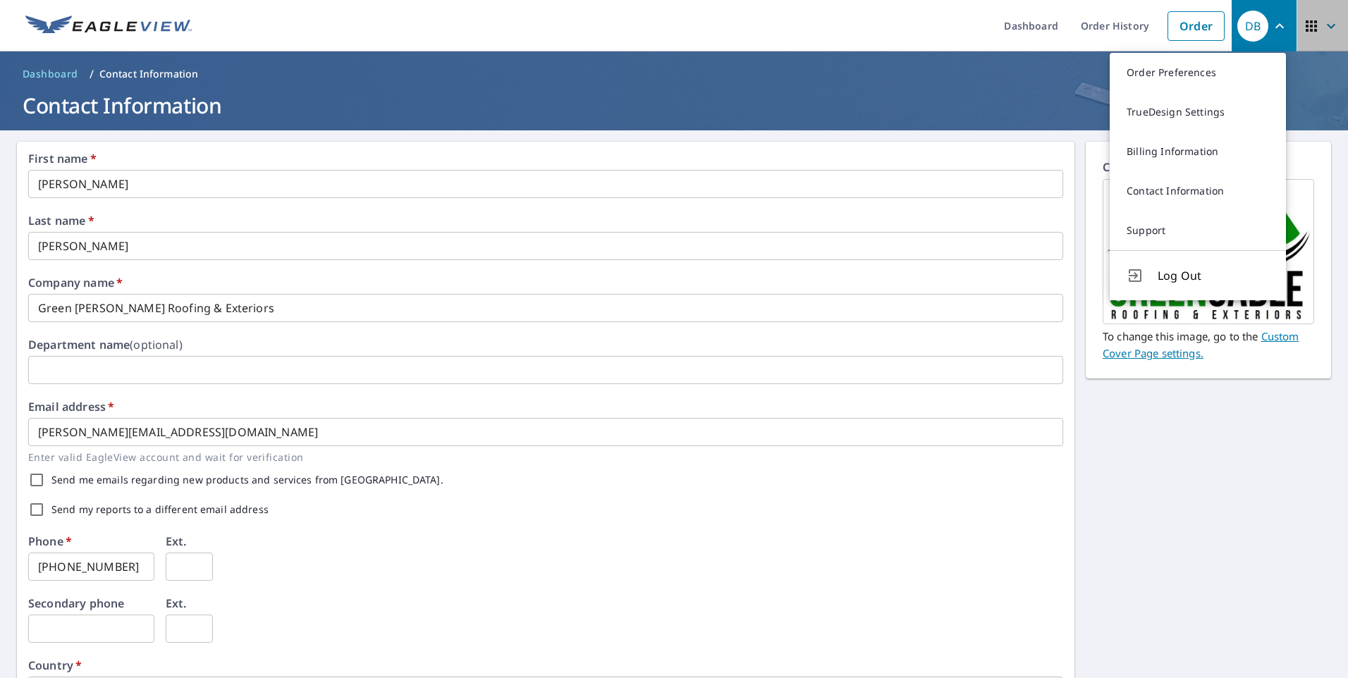
click at [1327, 27] on icon "button" at bounding box center [1331, 25] width 8 height 5
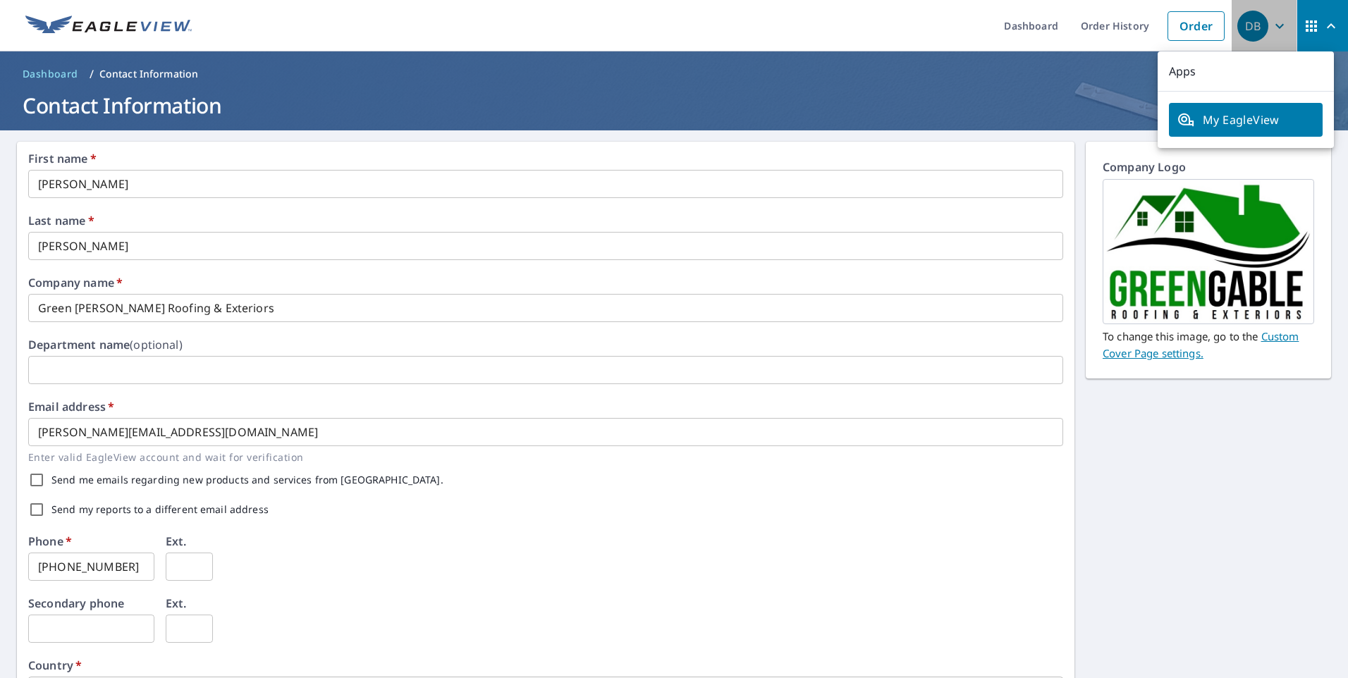
click at [1251, 22] on div "DB" at bounding box center [1253, 26] width 31 height 31
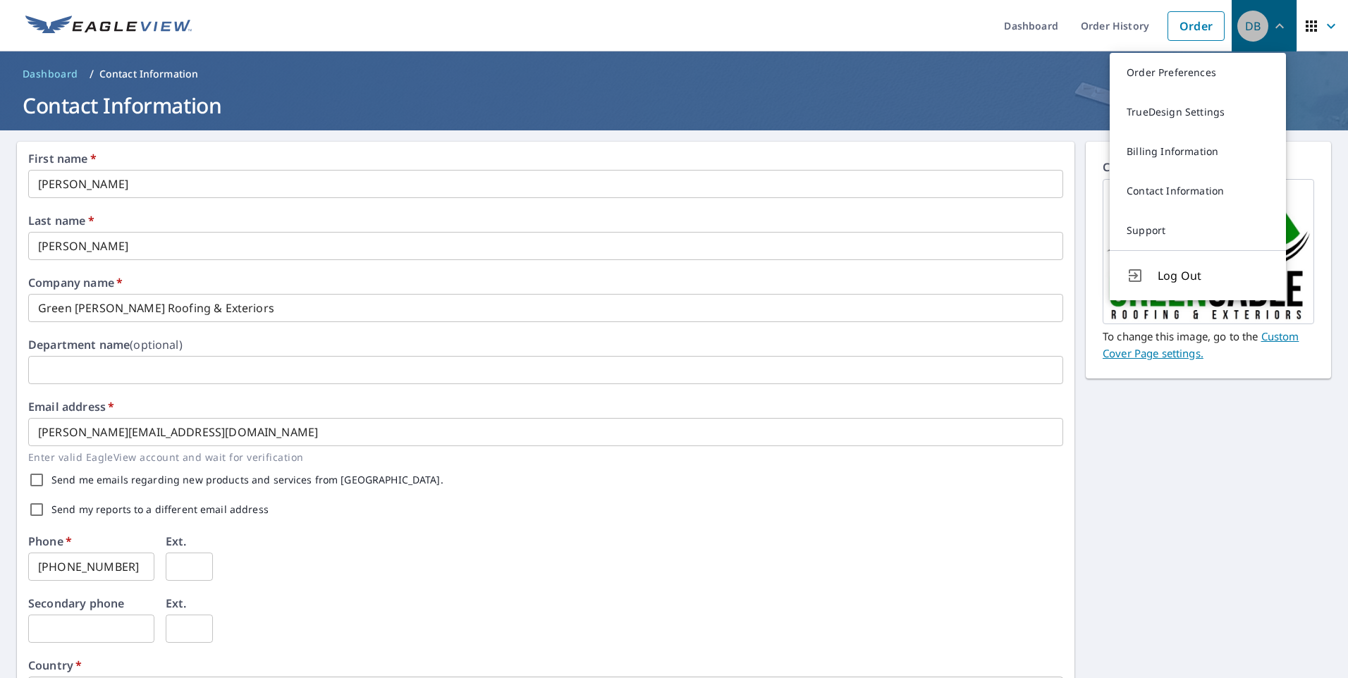
click at [1240, 30] on div "DB" at bounding box center [1253, 26] width 31 height 31
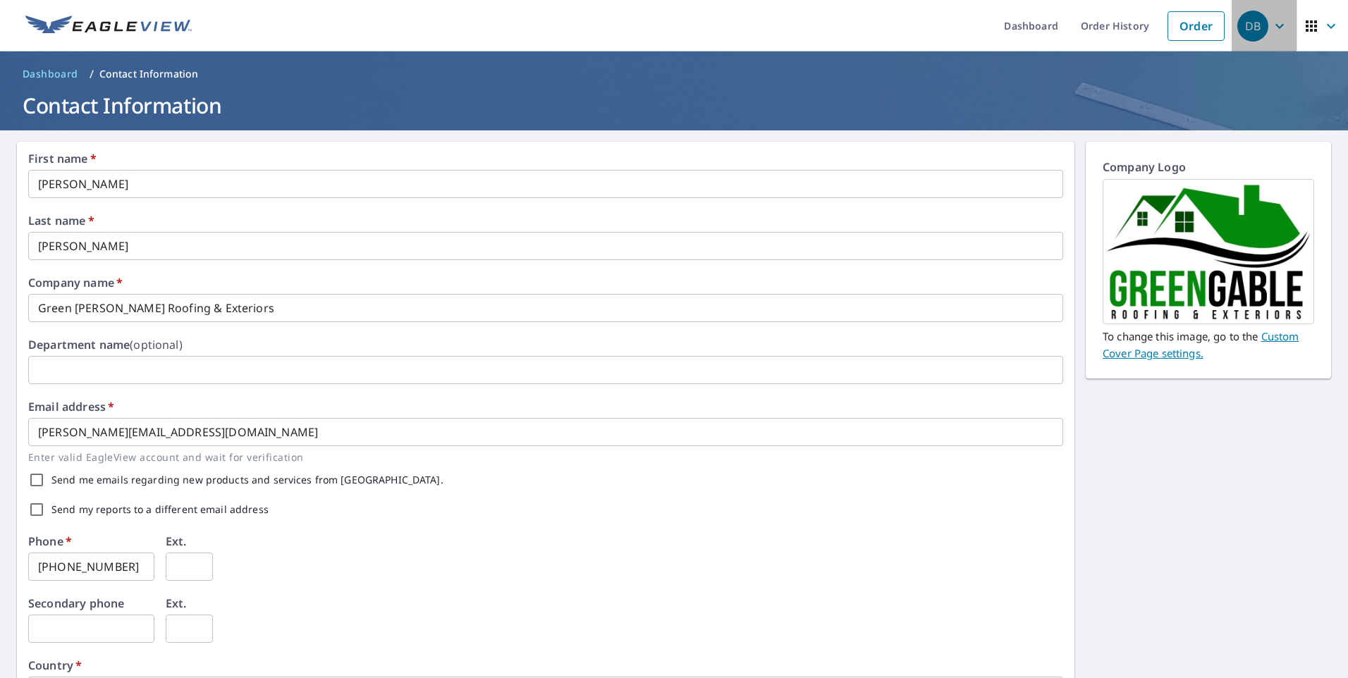
click at [1240, 30] on div "DB" at bounding box center [1253, 26] width 31 height 31
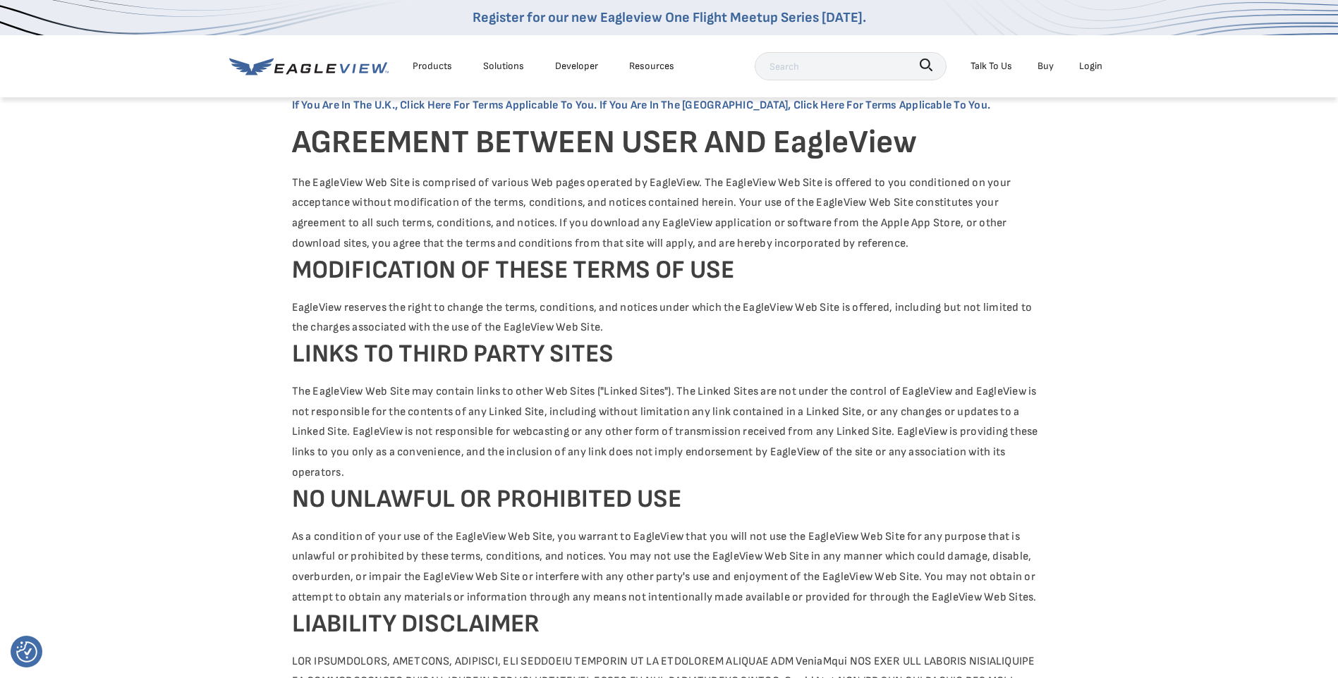
click at [999, 63] on div "Talk To Us" at bounding box center [991, 66] width 42 height 18
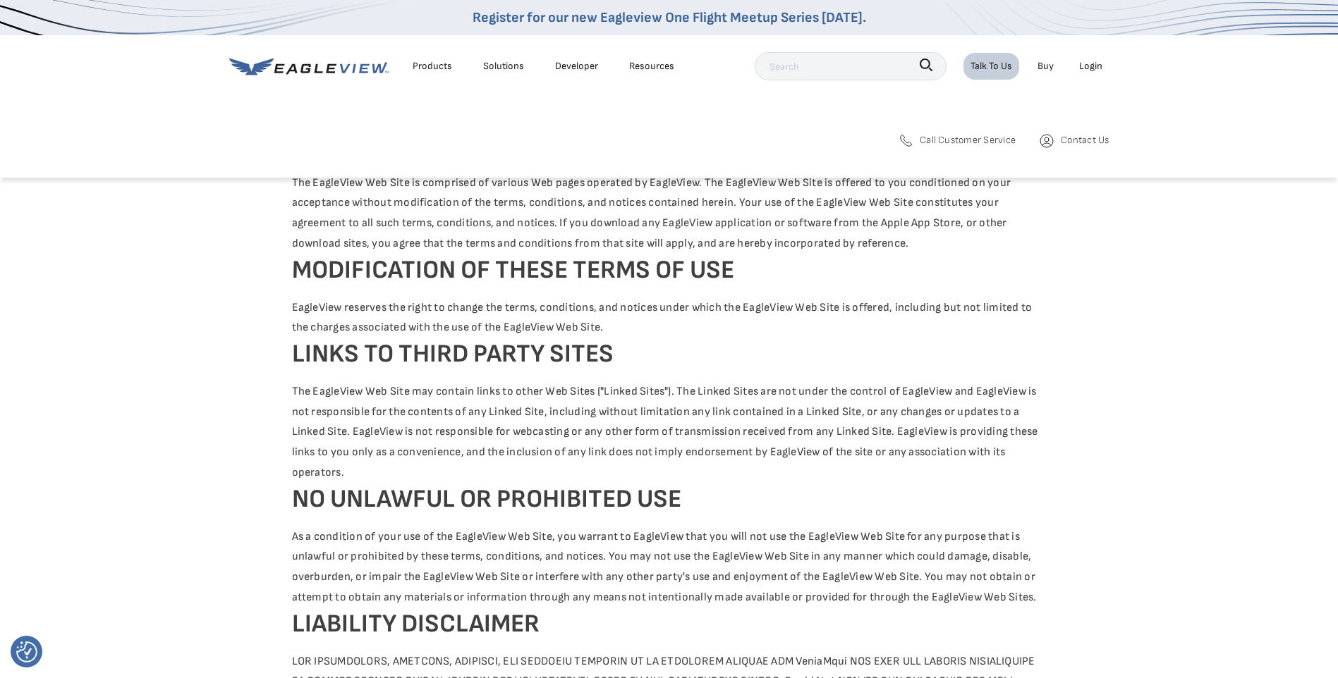
click at [976, 141] on span "Call Customer Service" at bounding box center [968, 140] width 96 height 18
click at [1081, 141] on span "Contact Us" at bounding box center [1085, 140] width 48 height 18
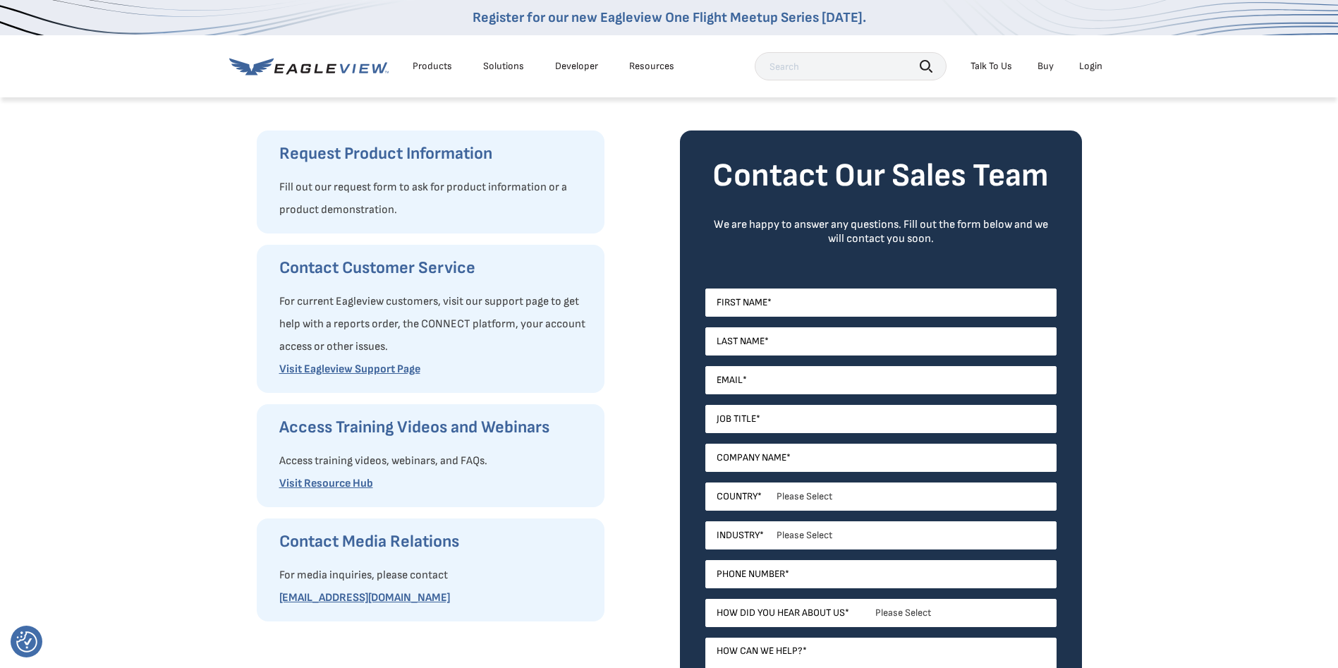
scroll to position [212, 0]
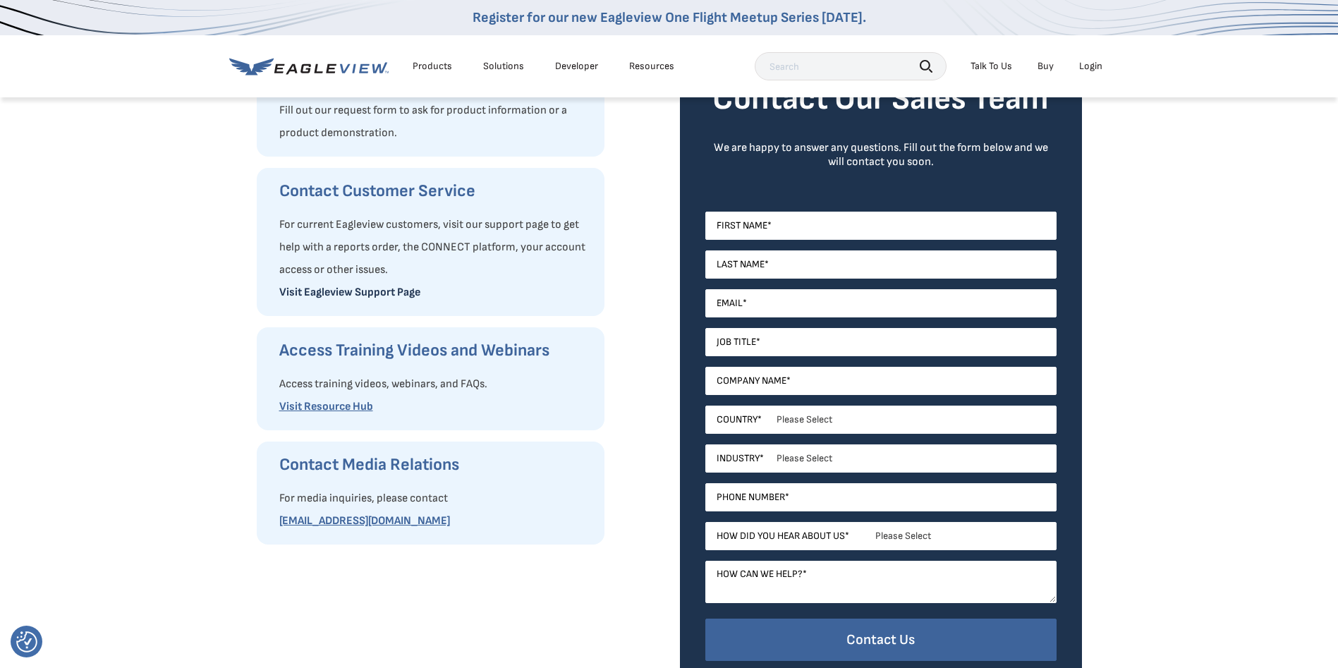
click at [387, 286] on link "Visit Eagleview Support Page" at bounding box center [349, 292] width 141 height 13
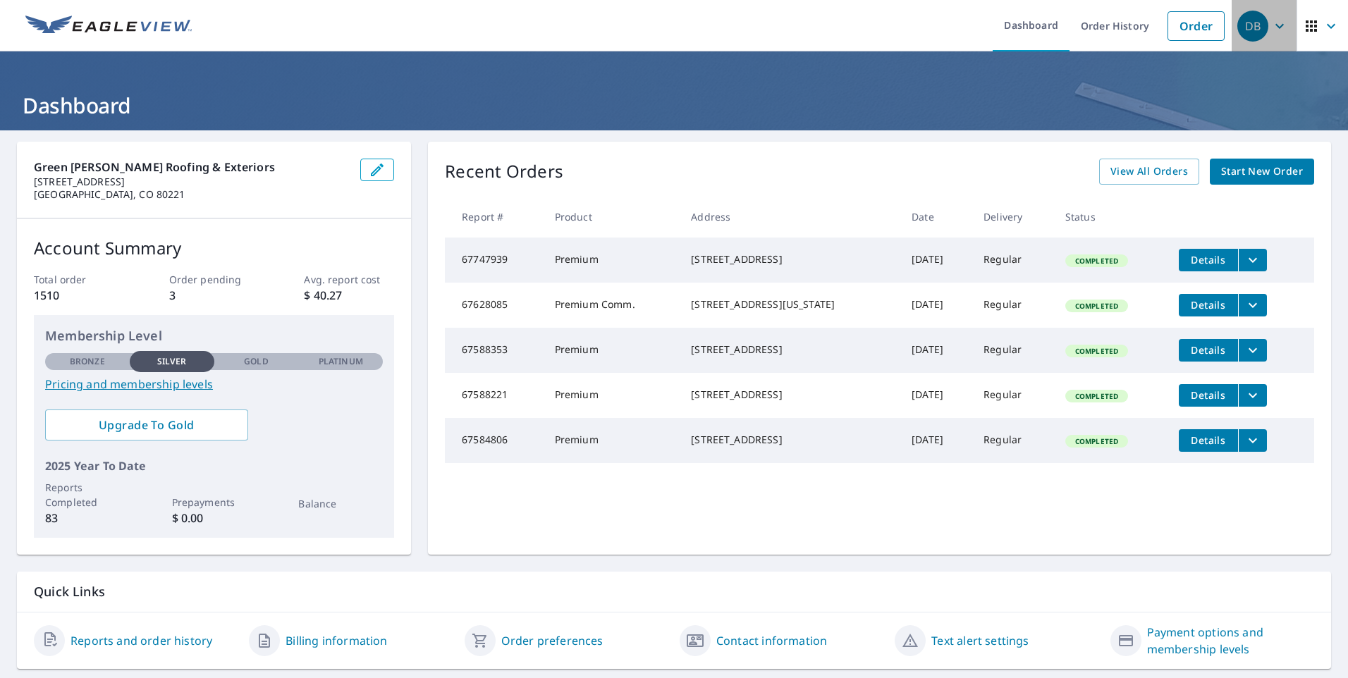
click at [1276, 25] on icon "button" at bounding box center [1280, 25] width 8 height 5
